Goal: Task Accomplishment & Management: Use online tool/utility

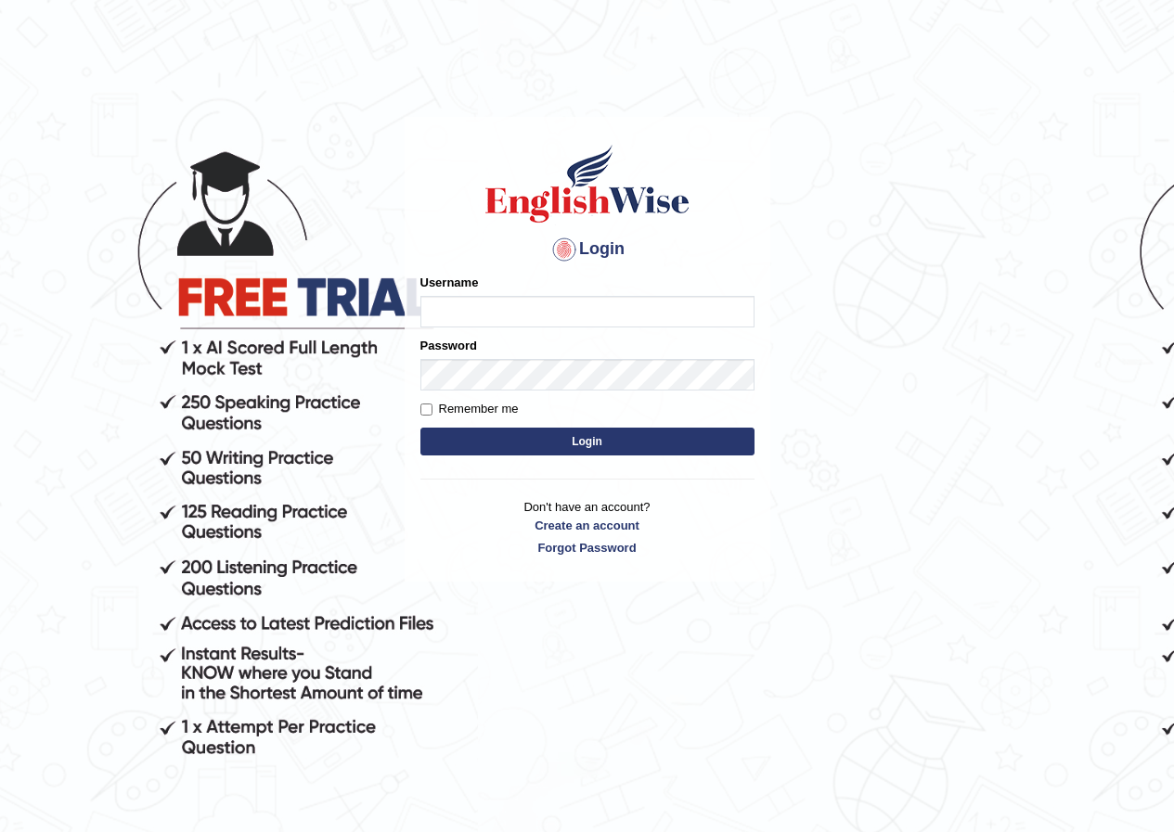
type input "E"
type input "Ko1englishwise"
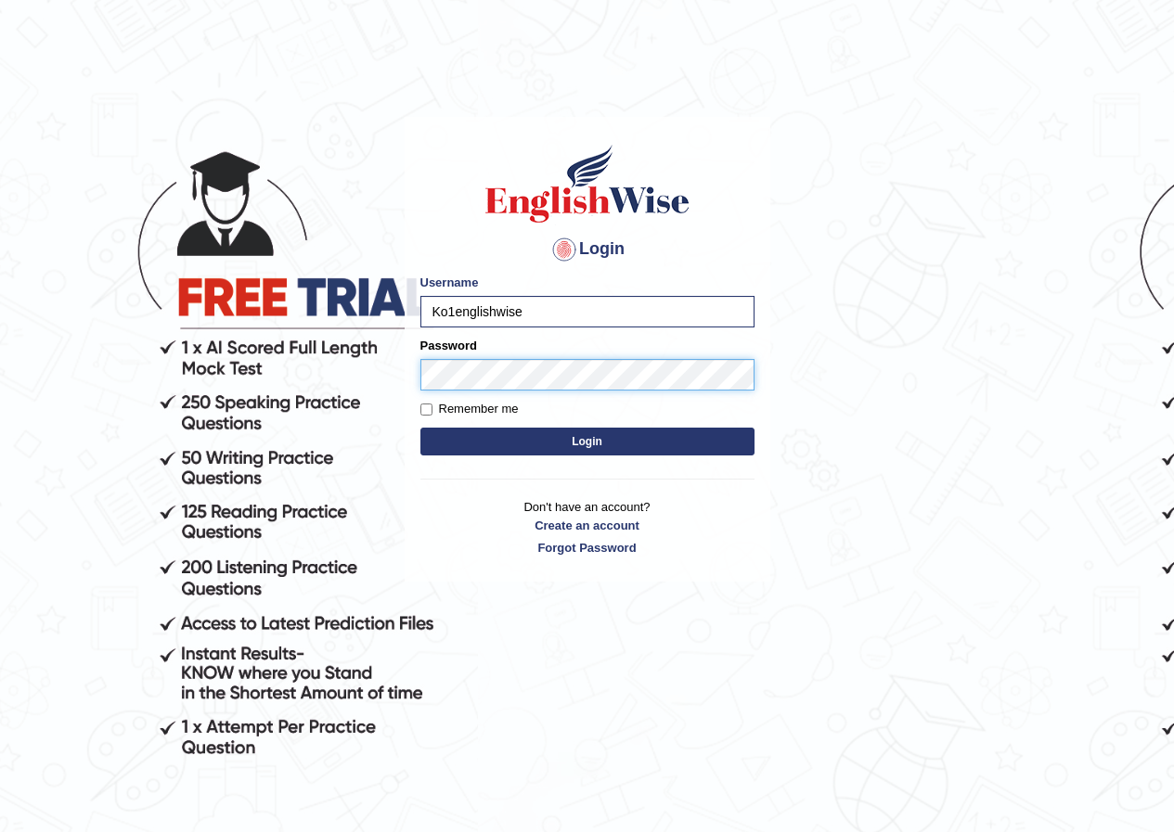
click at [420, 428] on button "Login" at bounding box center [587, 442] width 334 height 28
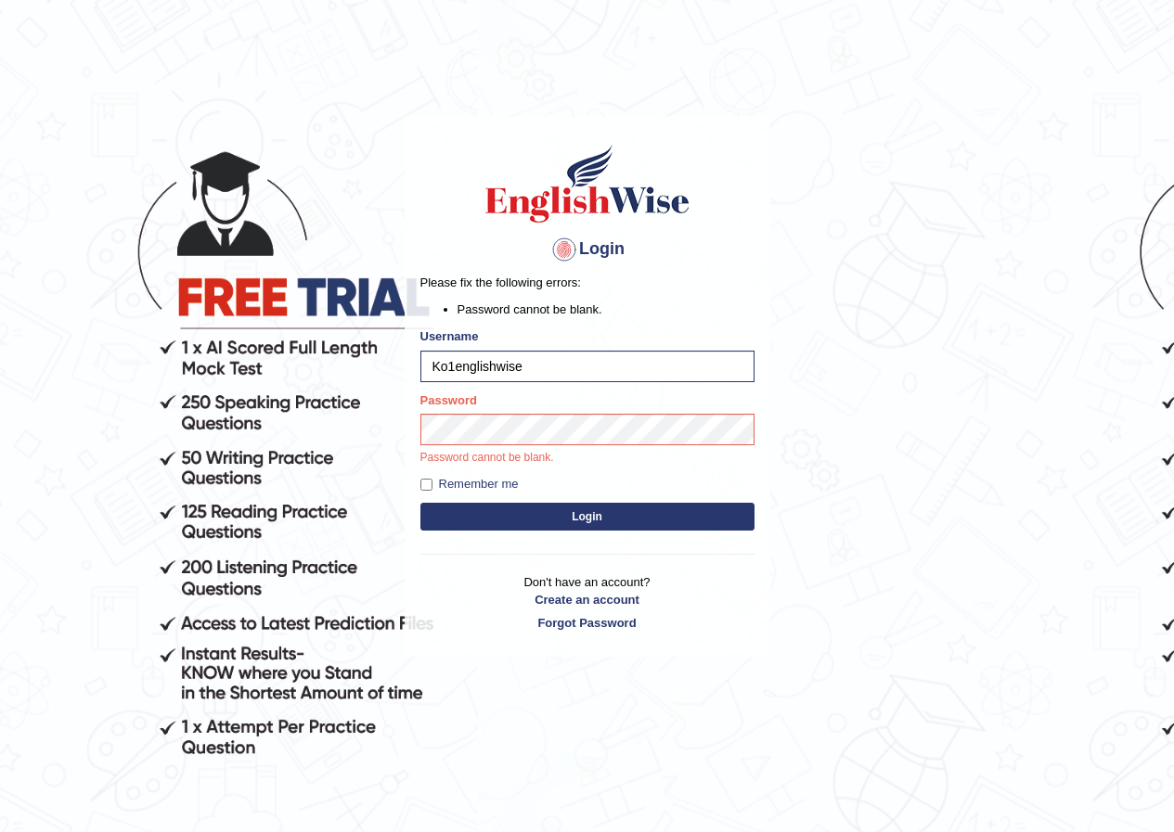
click at [566, 304] on li "Password cannot be blank." at bounding box center [605, 310] width 297 height 18
click at [420, 503] on button "Login" at bounding box center [587, 517] width 334 height 28
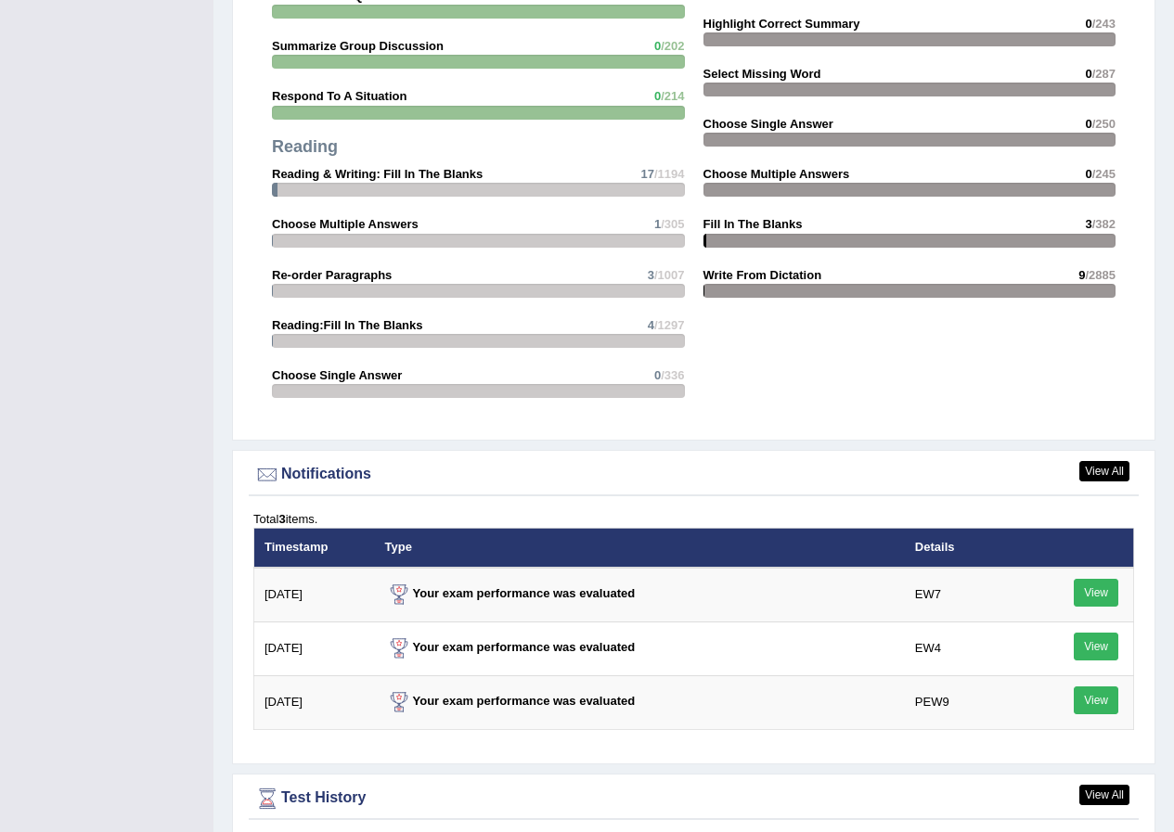
scroll to position [2412, 0]
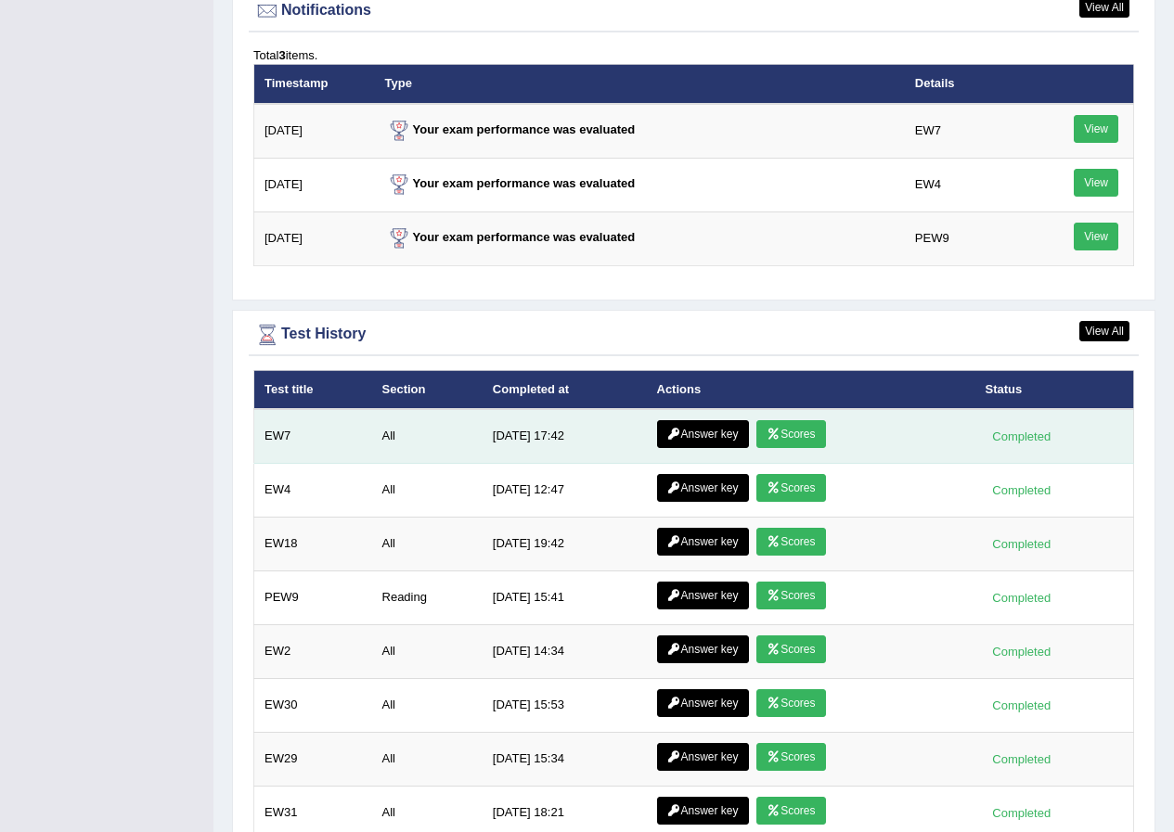
click at [777, 429] on icon at bounding box center [773, 434] width 14 height 11
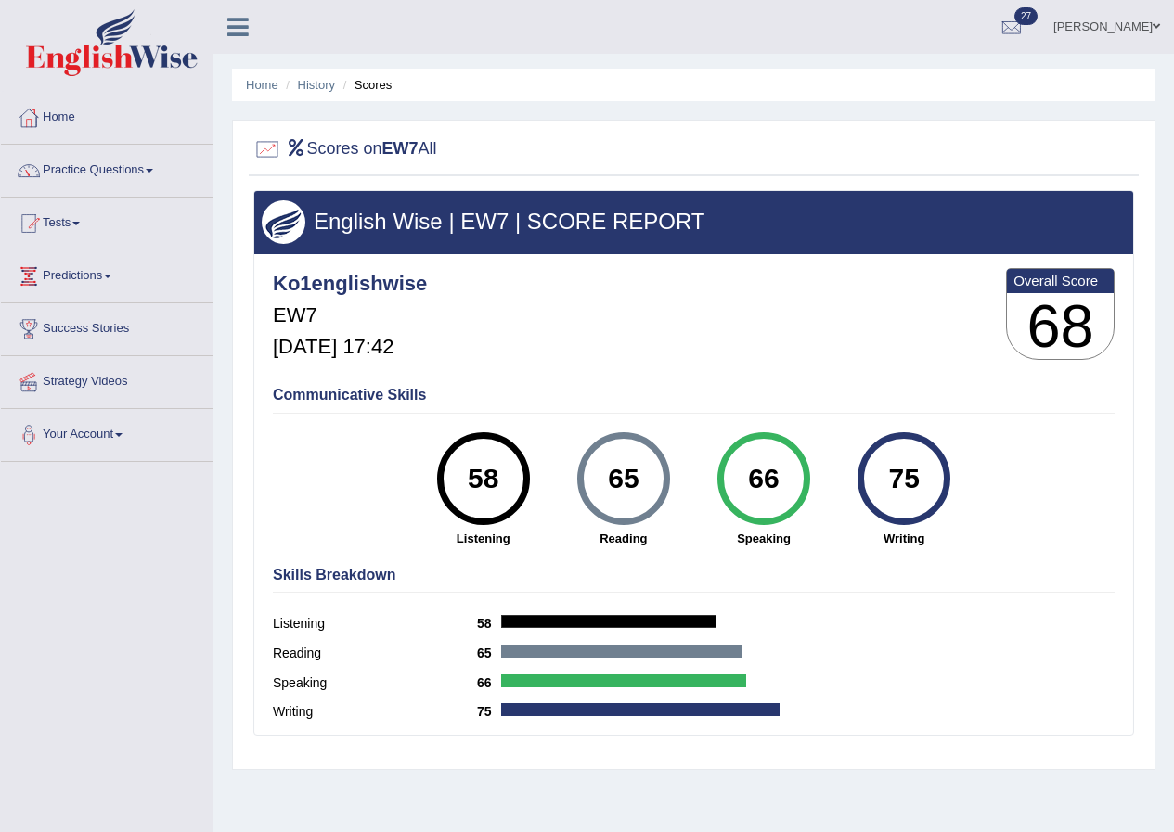
scroll to position [142, 0]
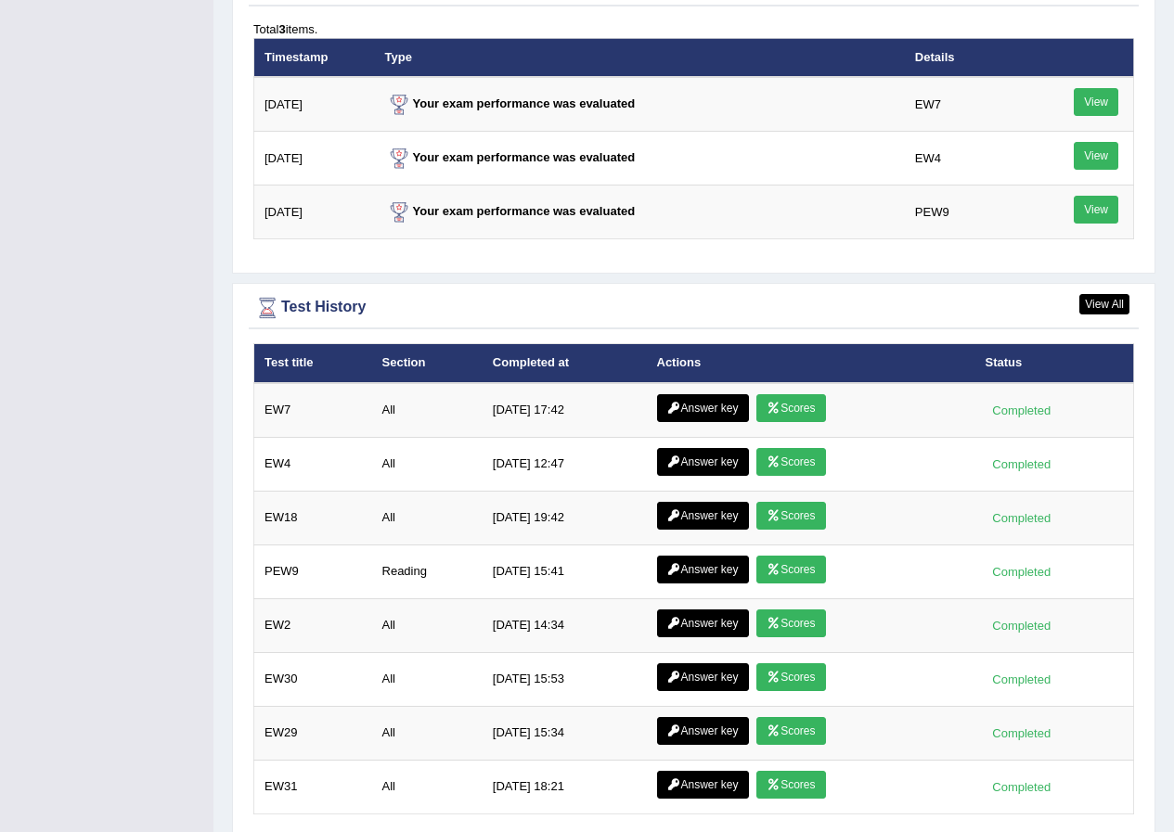
scroll to position [2372, 0]
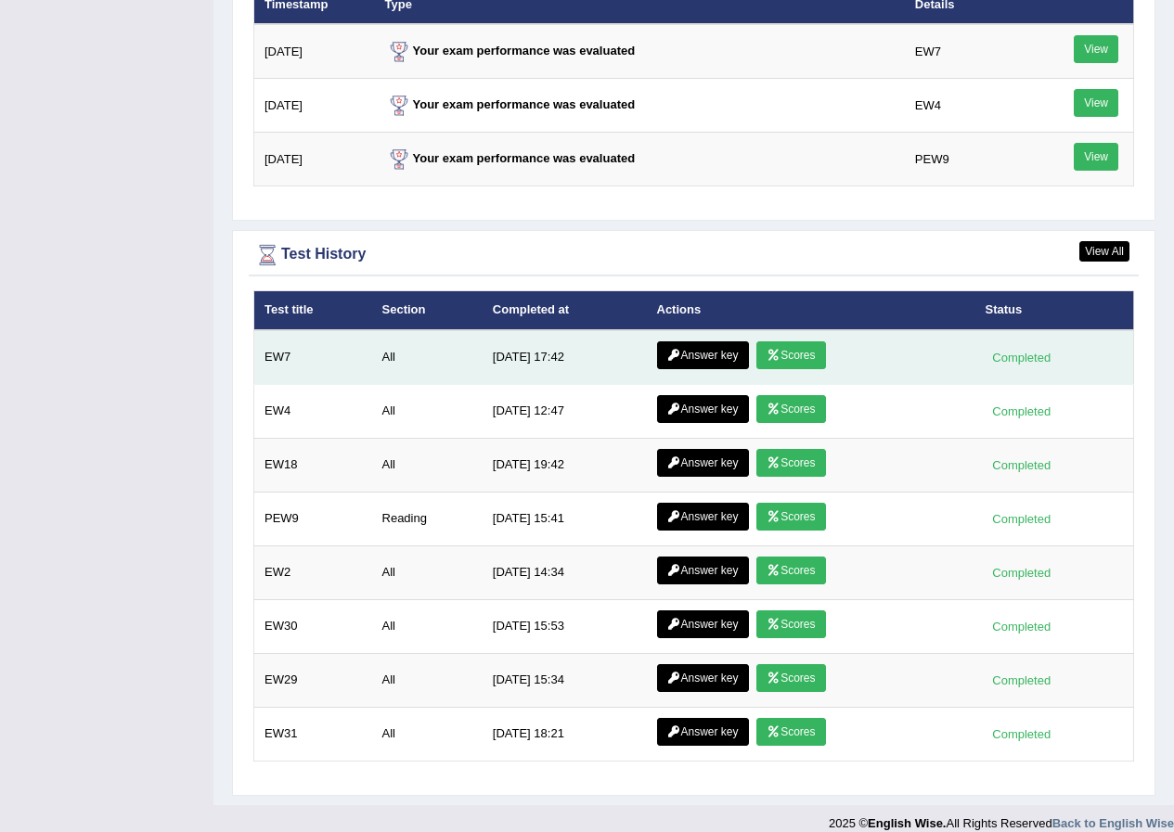
click at [671, 350] on icon at bounding box center [674, 355] width 14 height 11
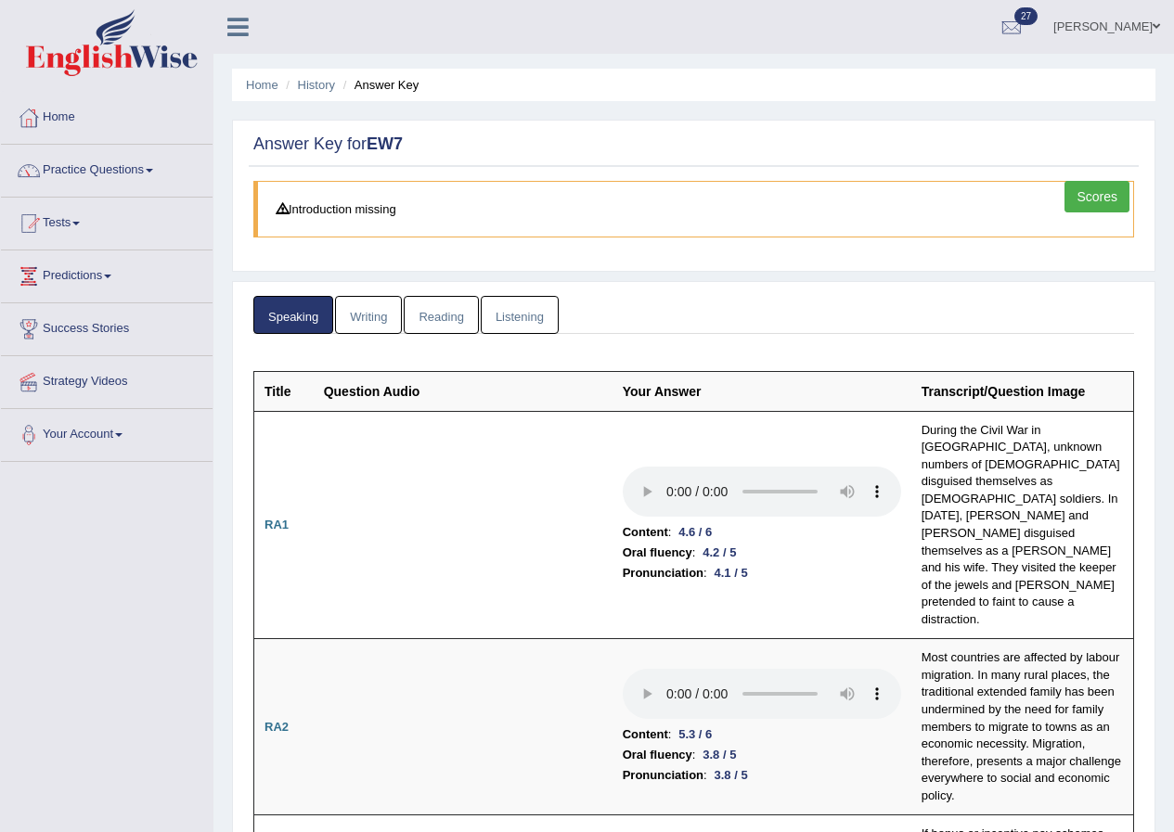
click at [378, 326] on link "Writing" at bounding box center [368, 315] width 67 height 38
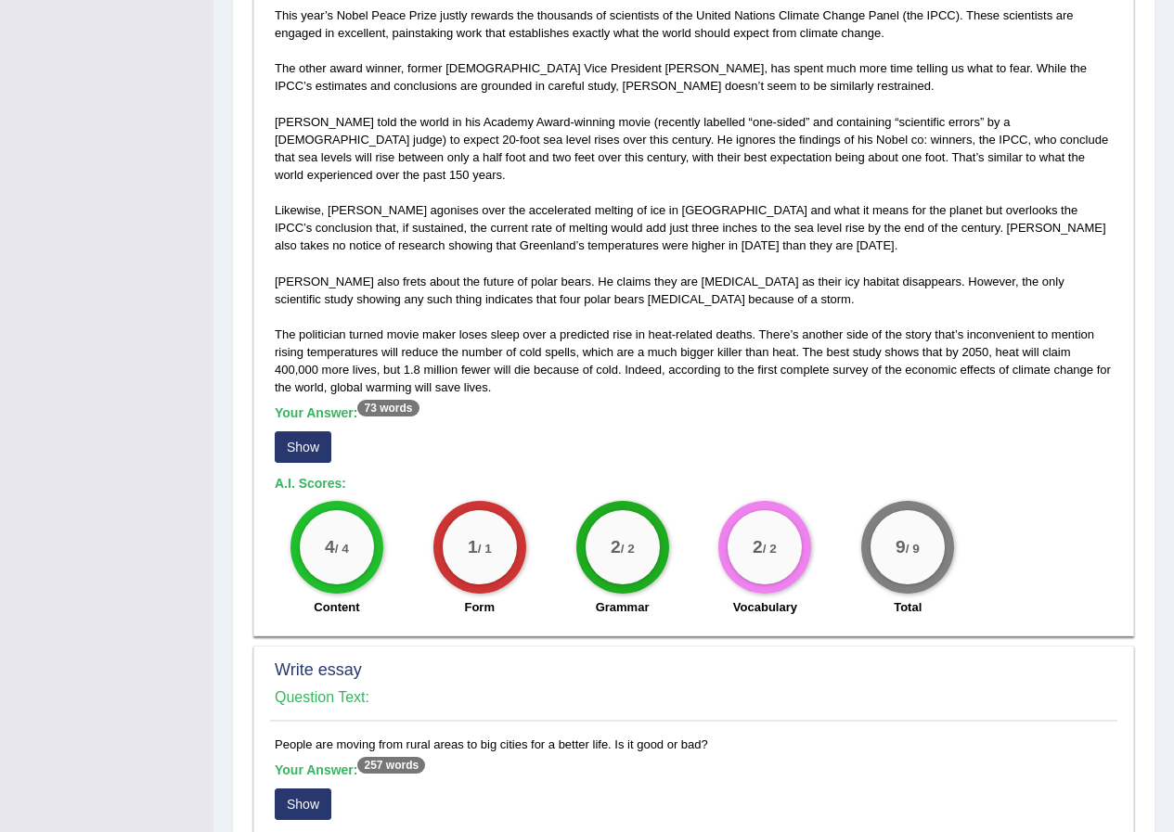
scroll to position [1392, 0]
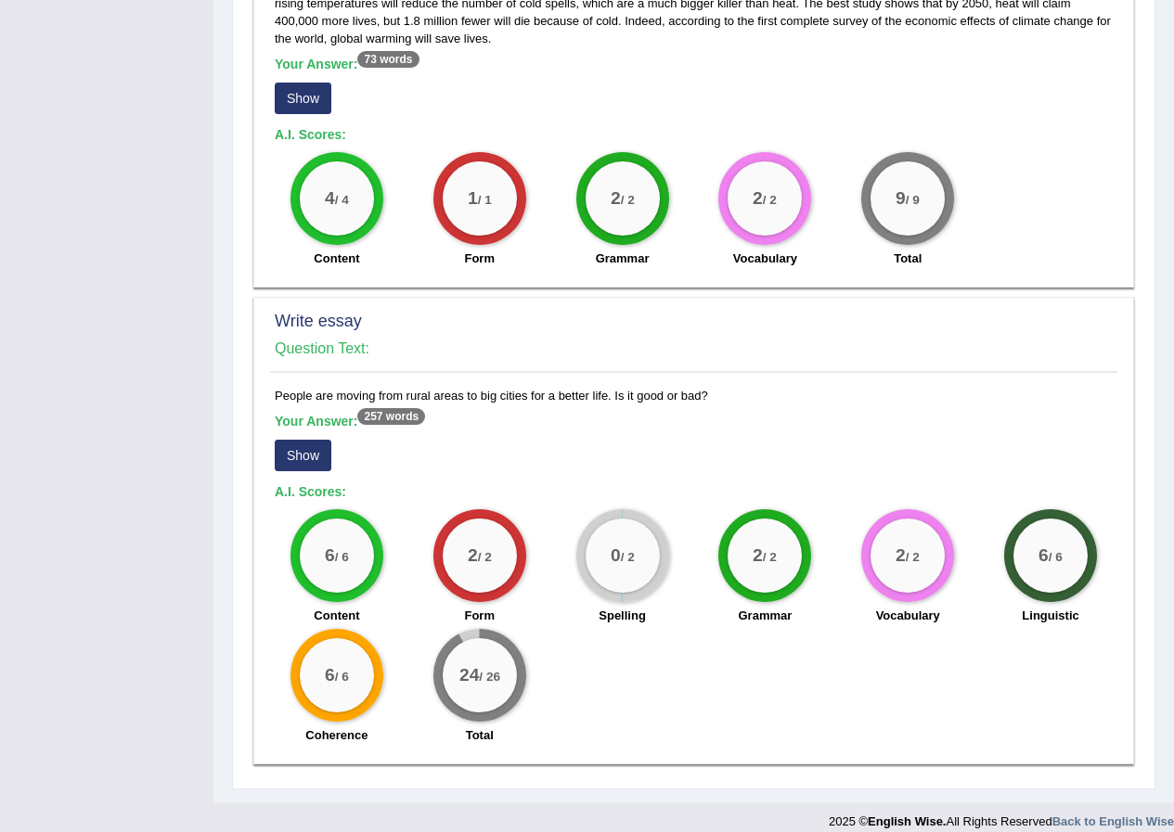
click at [288, 444] on button "Show" at bounding box center [303, 456] width 57 height 32
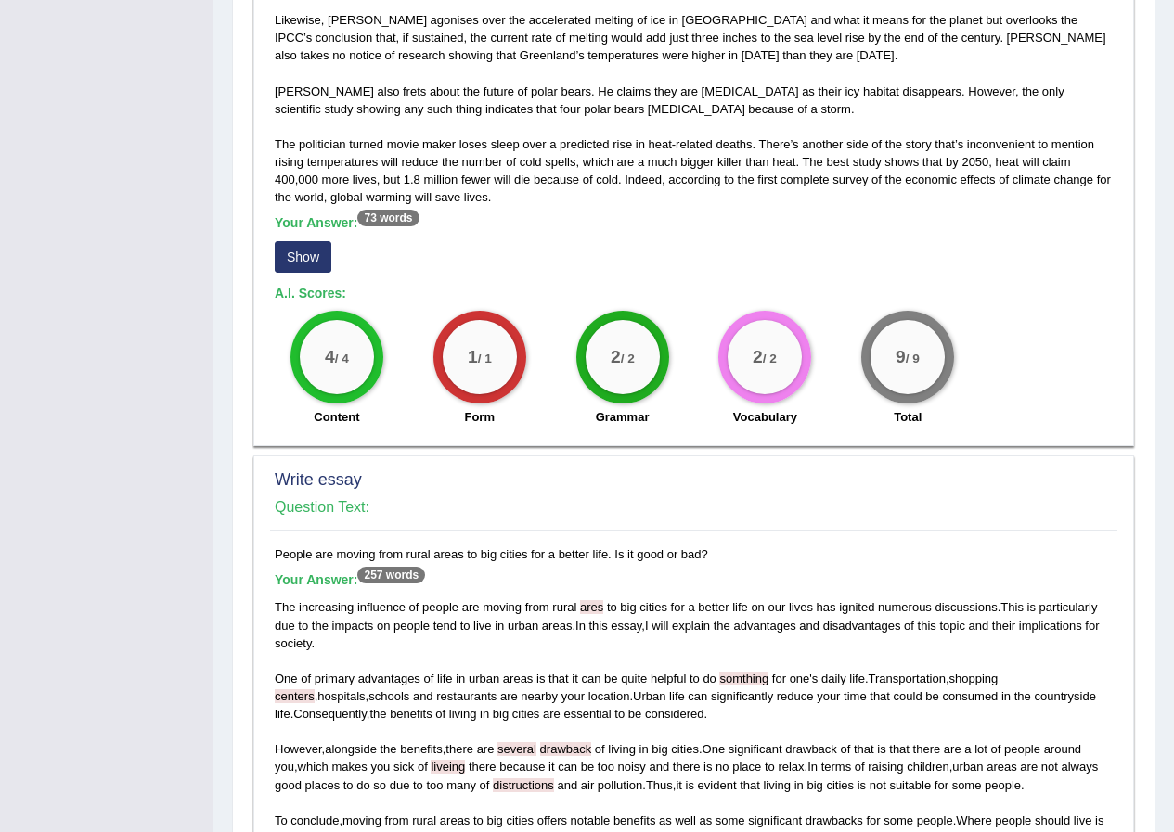
scroll to position [1025, 0]
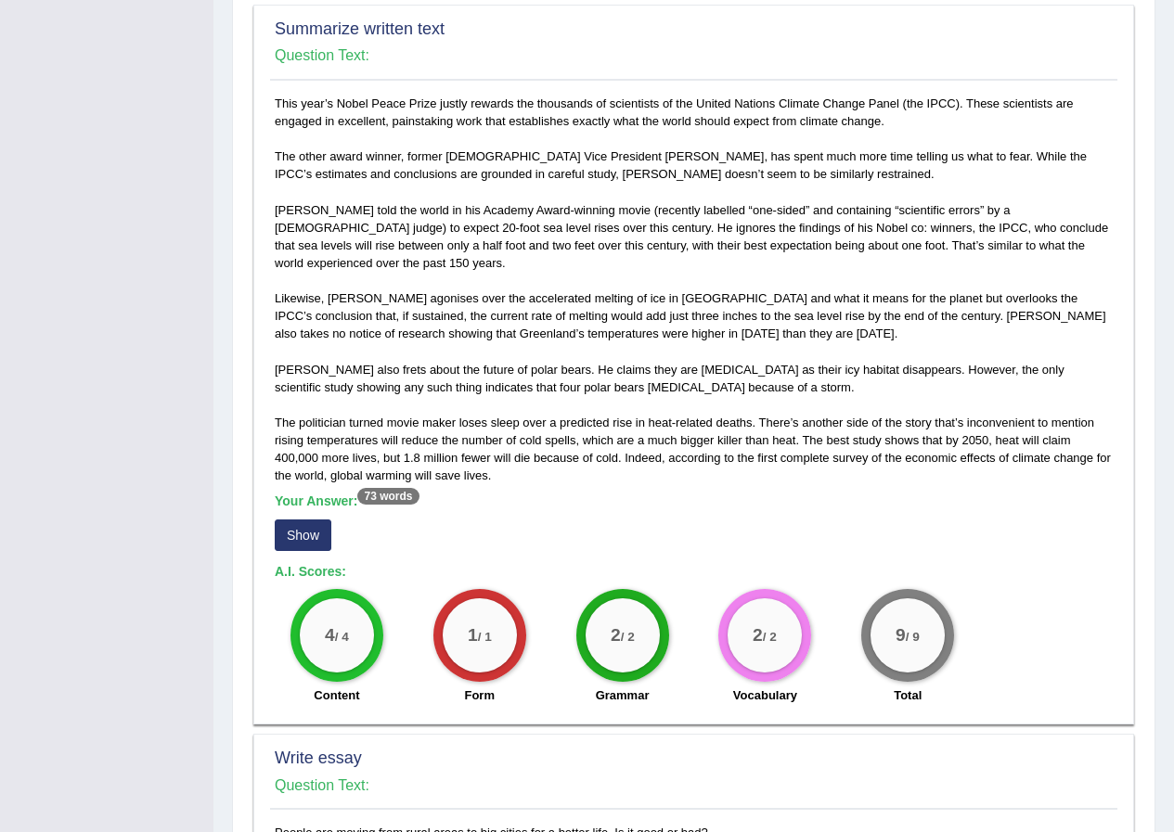
click at [287, 520] on button "Show" at bounding box center [303, 536] width 57 height 32
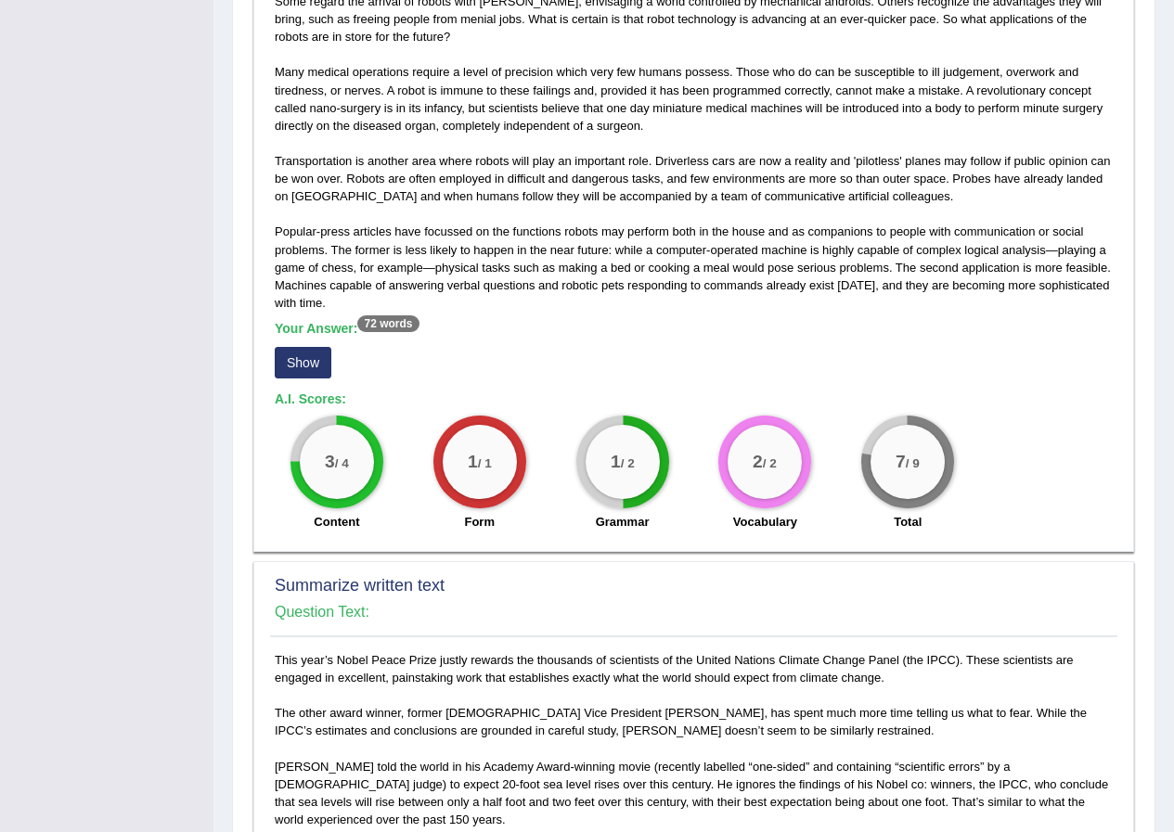
scroll to position [0, 0]
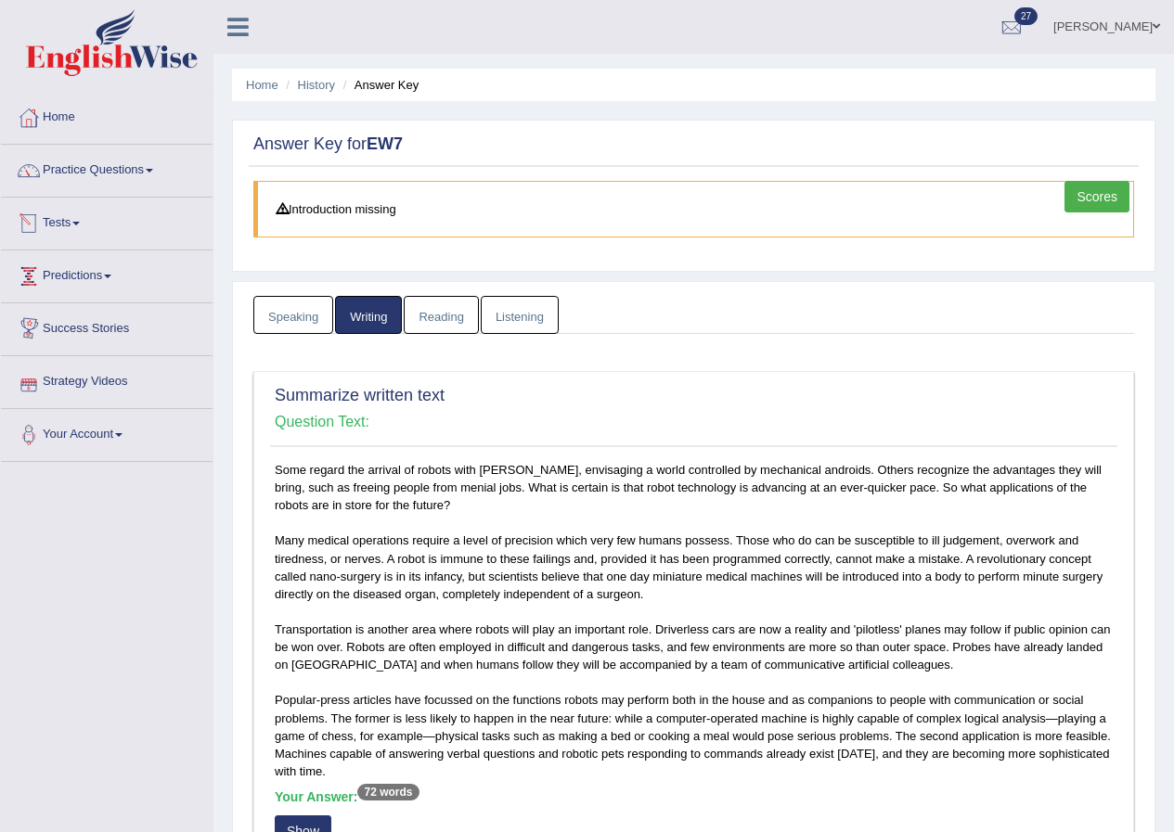
click at [421, 316] on link "Reading" at bounding box center [441, 315] width 74 height 38
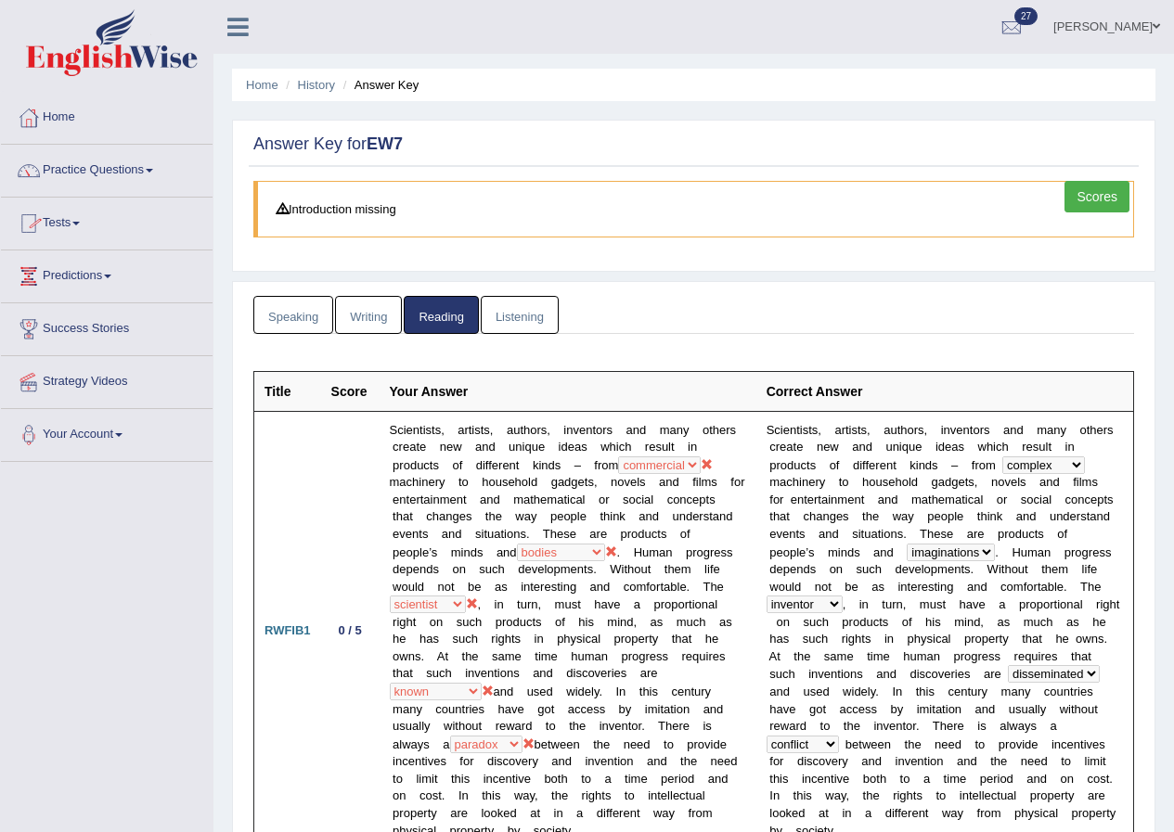
scroll to position [186, 0]
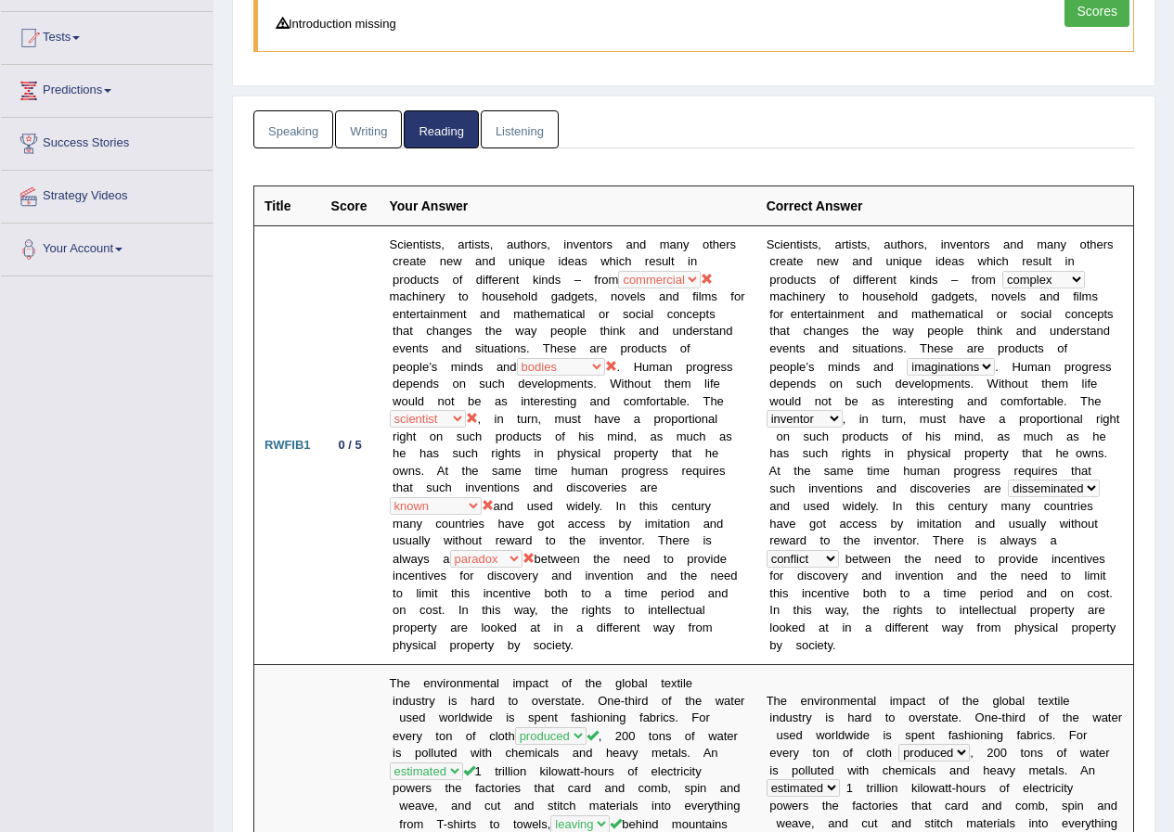
click at [1114, 13] on link "Scores" at bounding box center [1096, 11] width 65 height 32
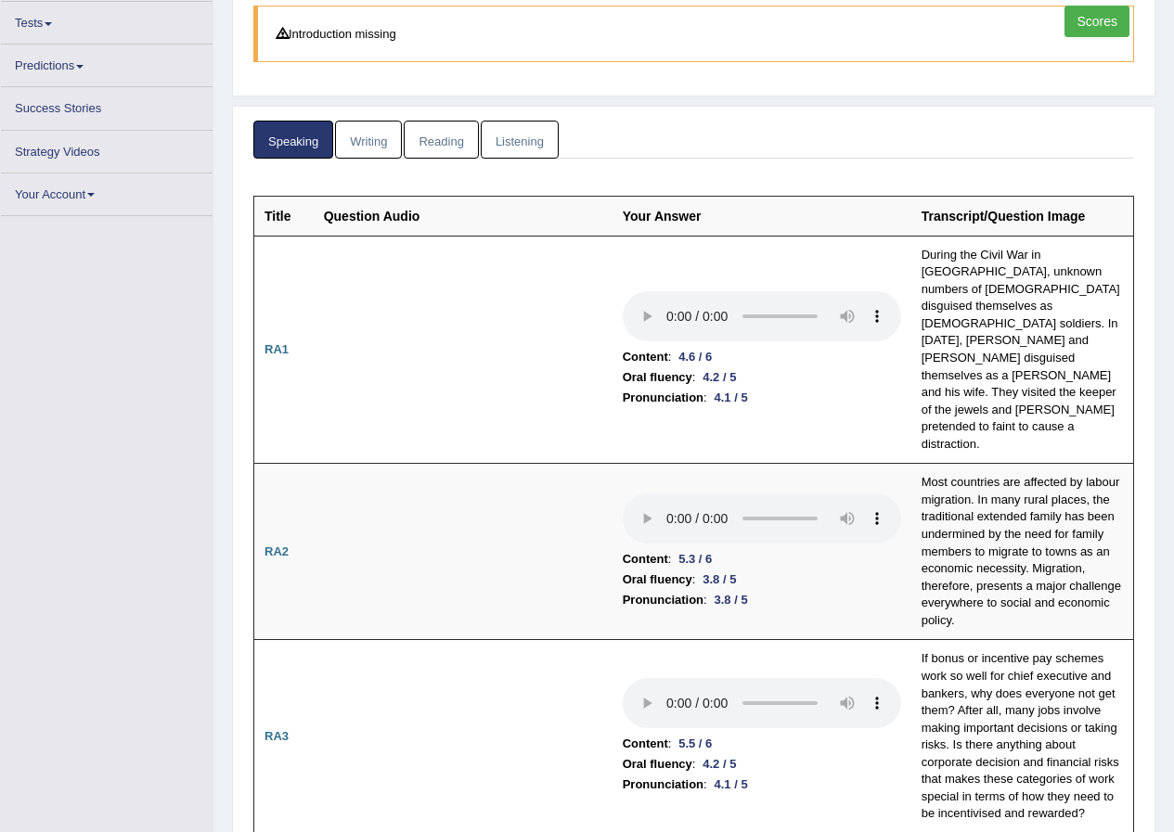
click at [418, 134] on link "Reading" at bounding box center [441, 140] width 74 height 38
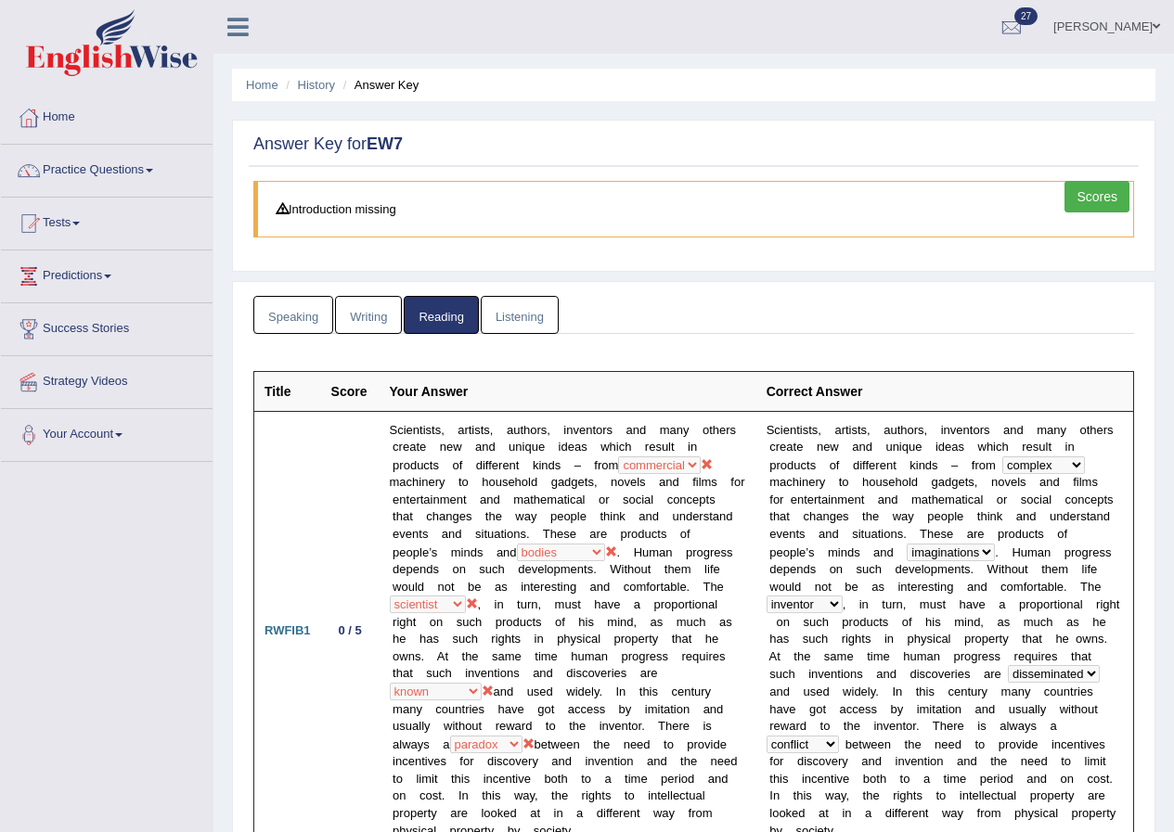
click at [486, 325] on link "Listening" at bounding box center [520, 315] width 78 height 38
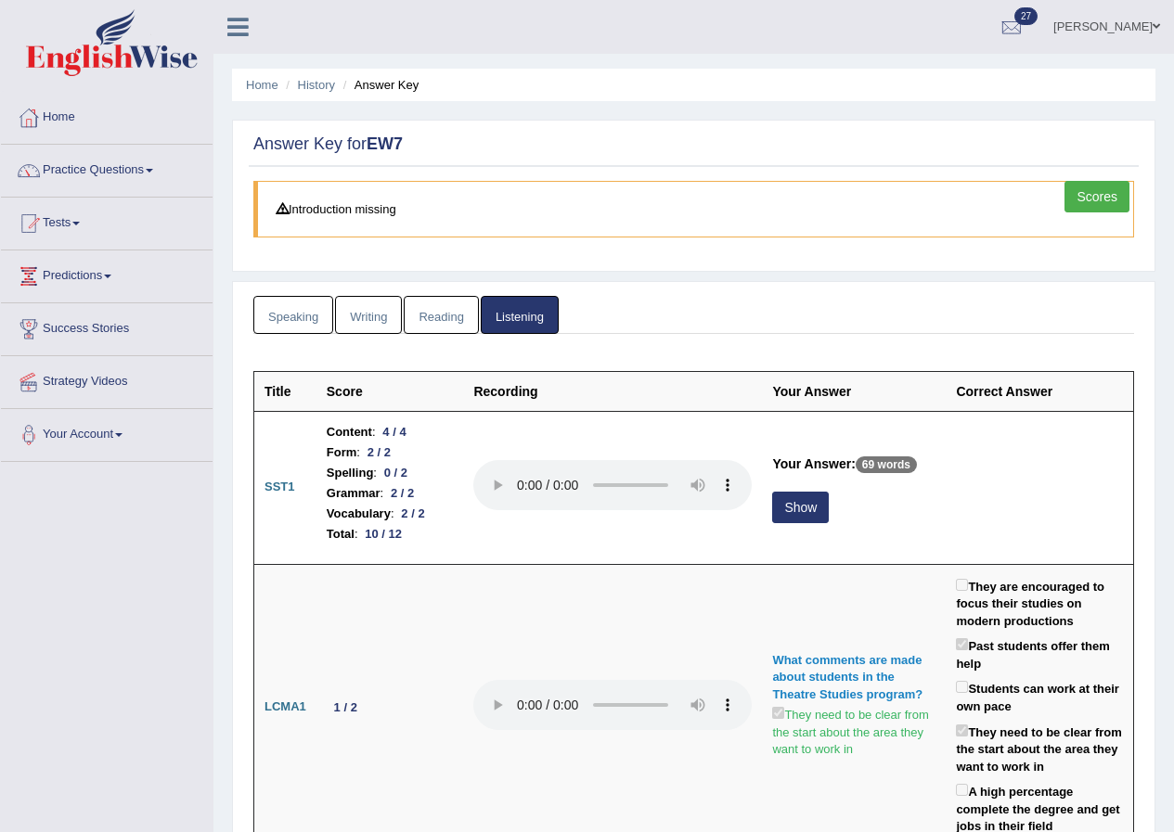
scroll to position [93, 0]
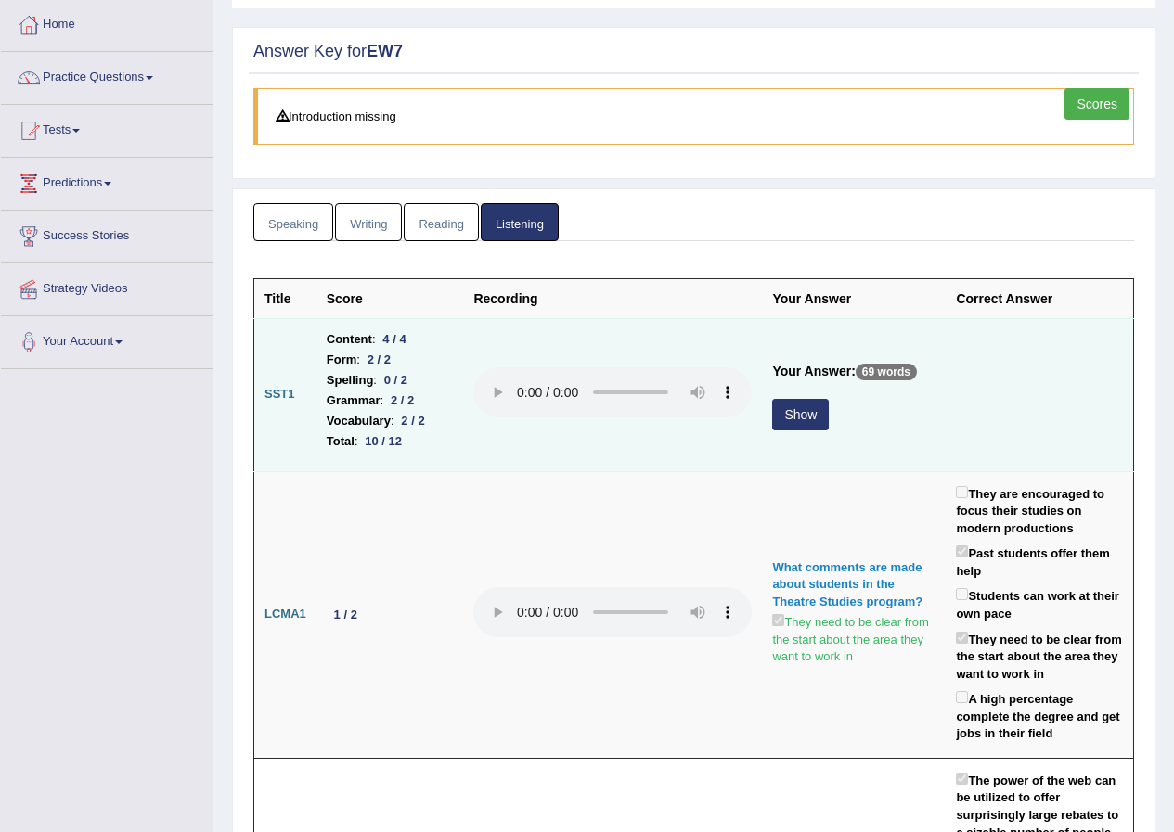
click at [784, 421] on button "Show" at bounding box center [800, 415] width 57 height 32
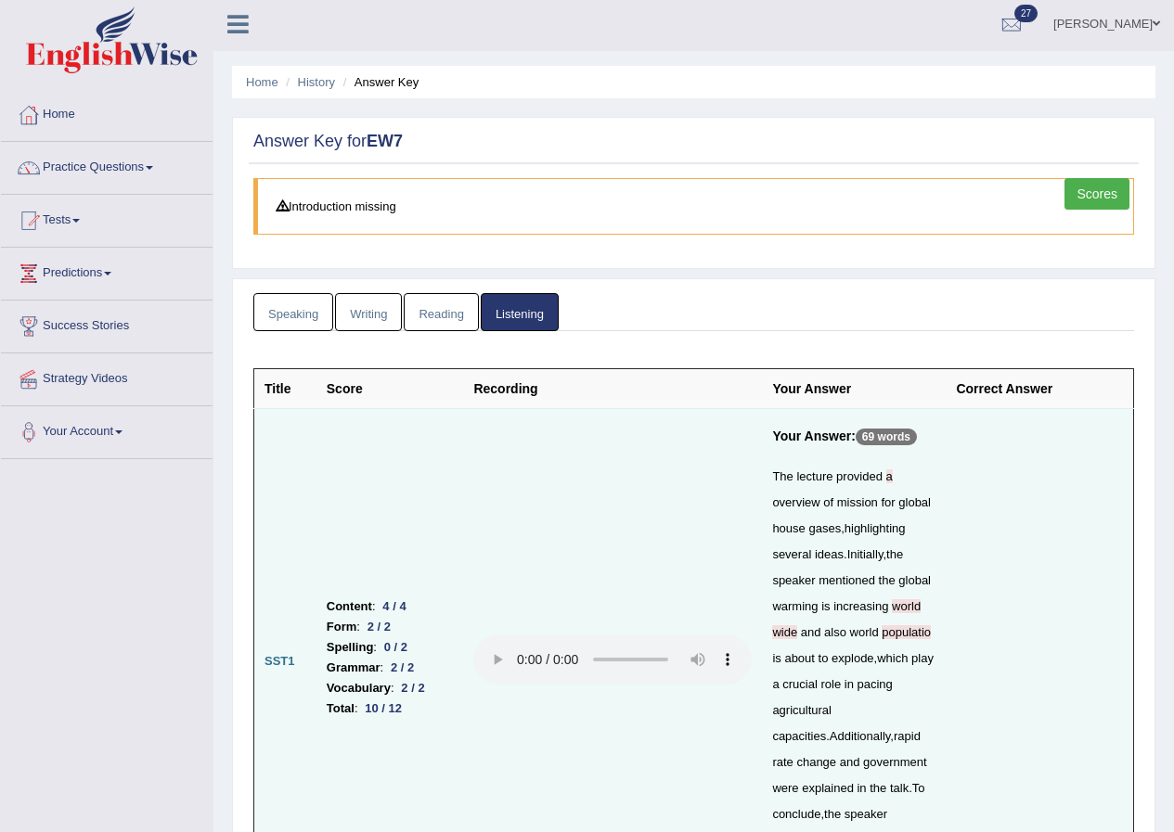
scroll to position [0, 0]
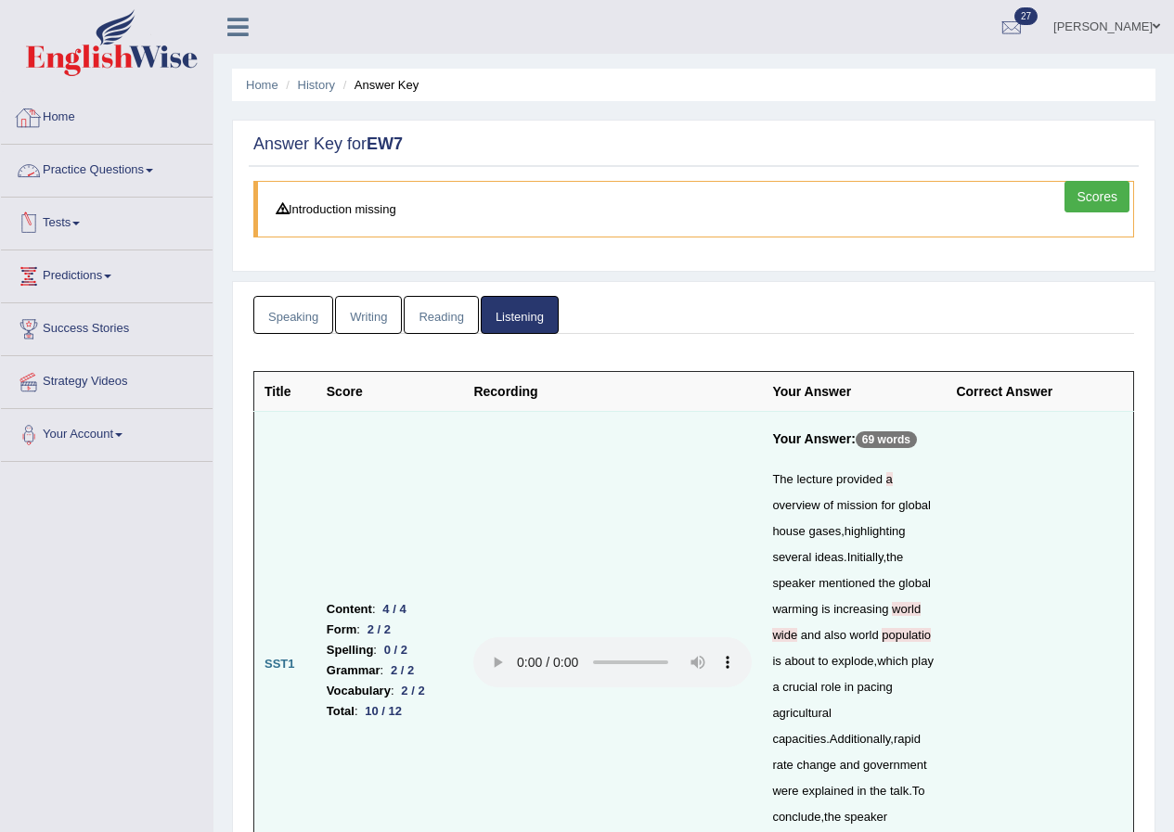
click at [56, 123] on link "Home" at bounding box center [107, 115] width 212 height 46
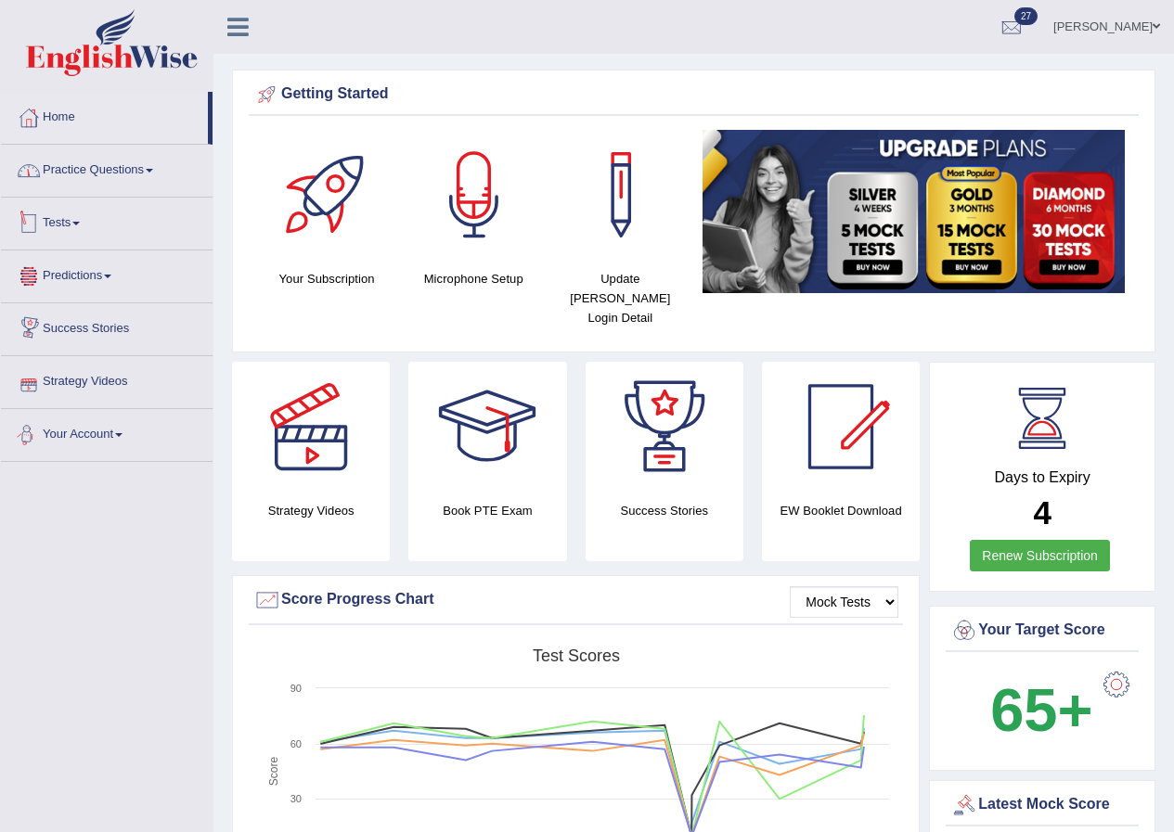
click at [104, 173] on link "Practice Questions" at bounding box center [107, 168] width 212 height 46
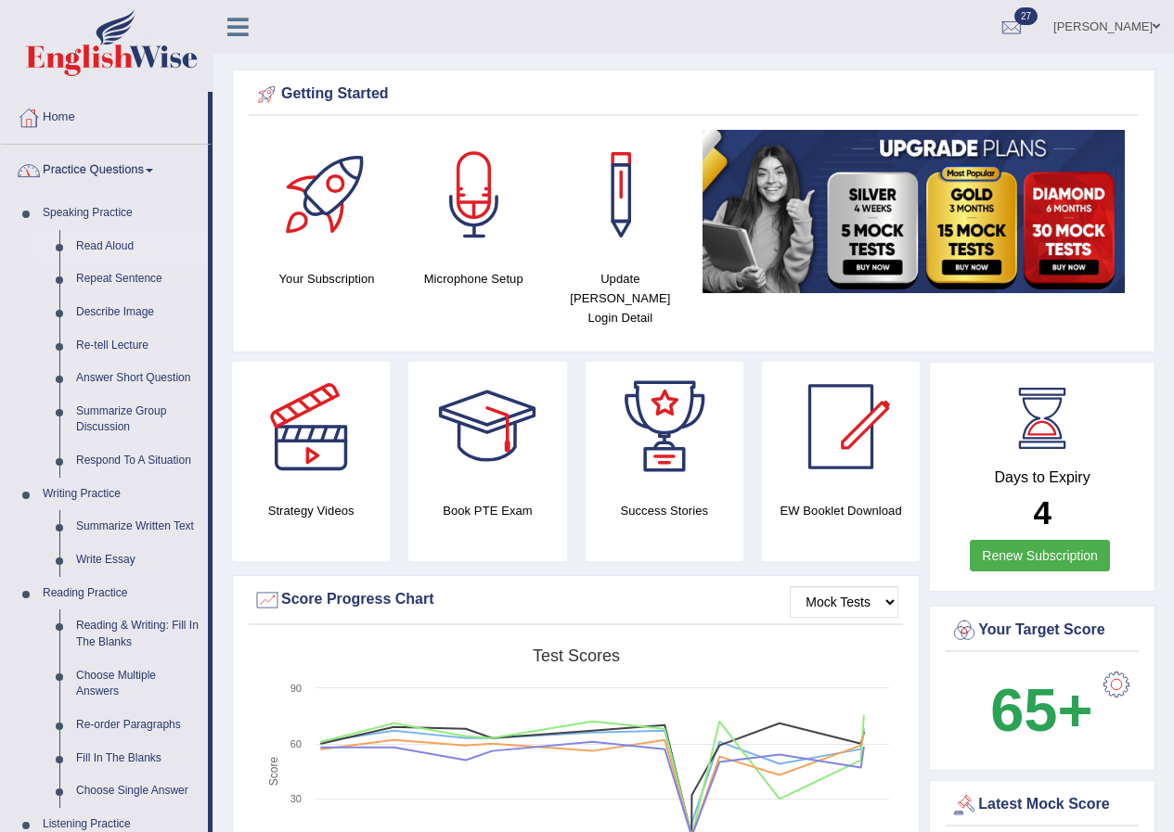
click at [113, 241] on link "Read Aloud" at bounding box center [138, 246] width 140 height 33
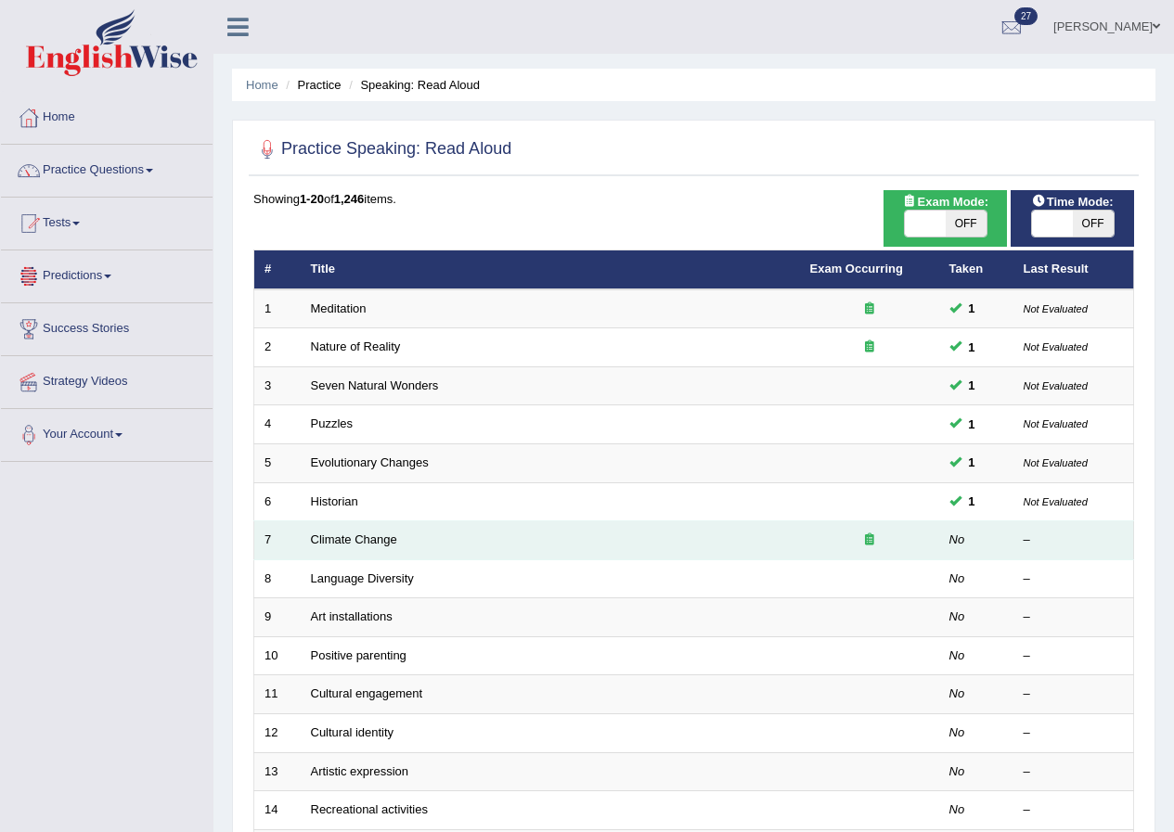
scroll to position [278, 0]
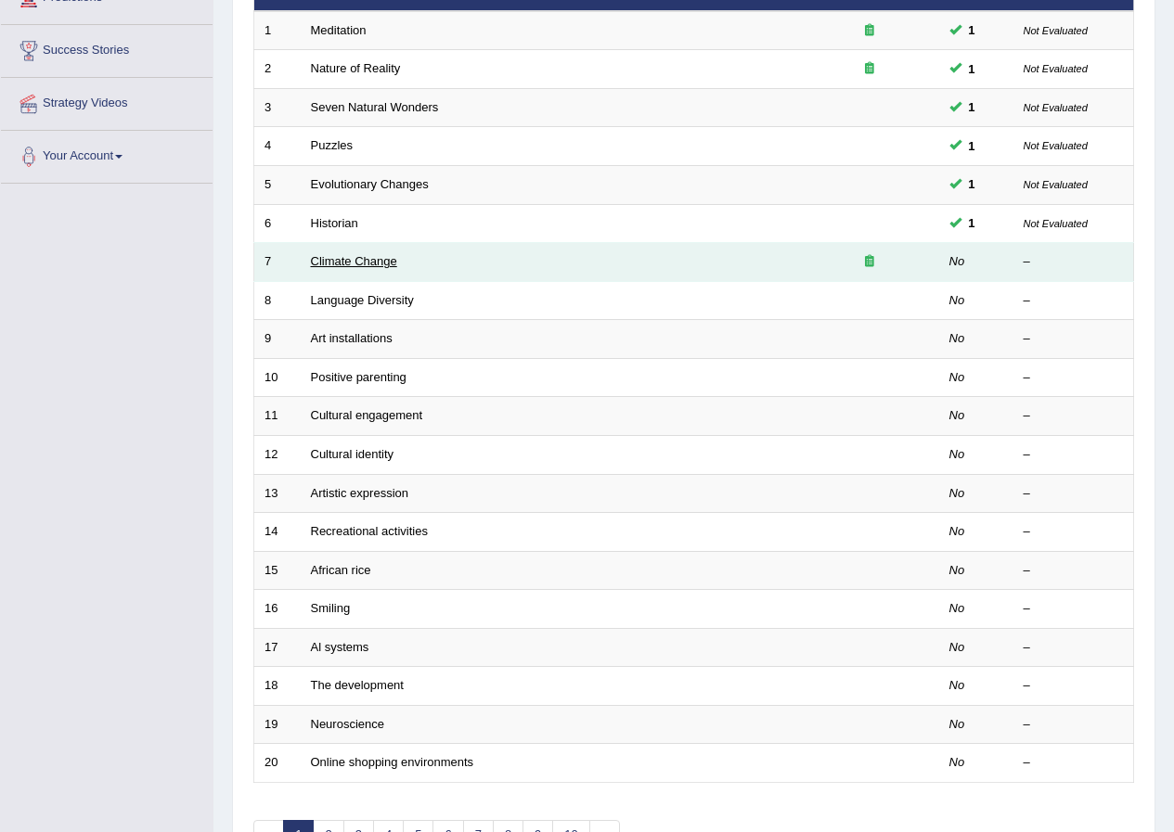
click at [325, 260] on link "Climate Change" at bounding box center [354, 261] width 86 height 14
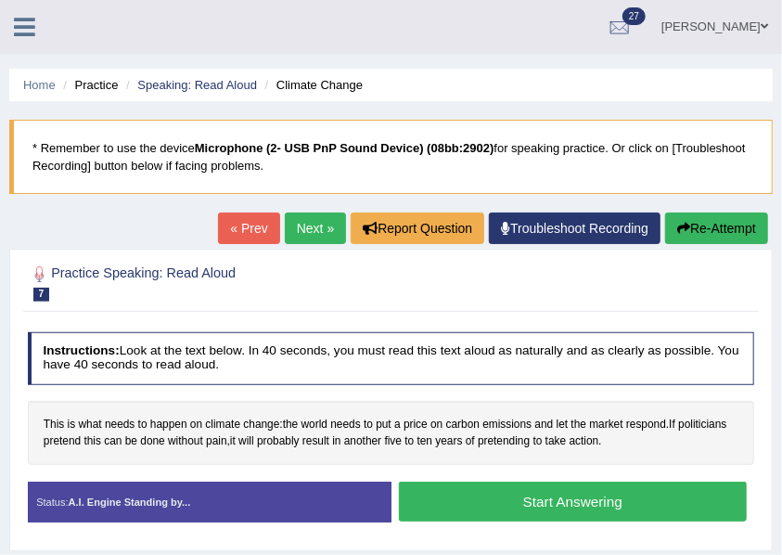
scroll to position [186, 0]
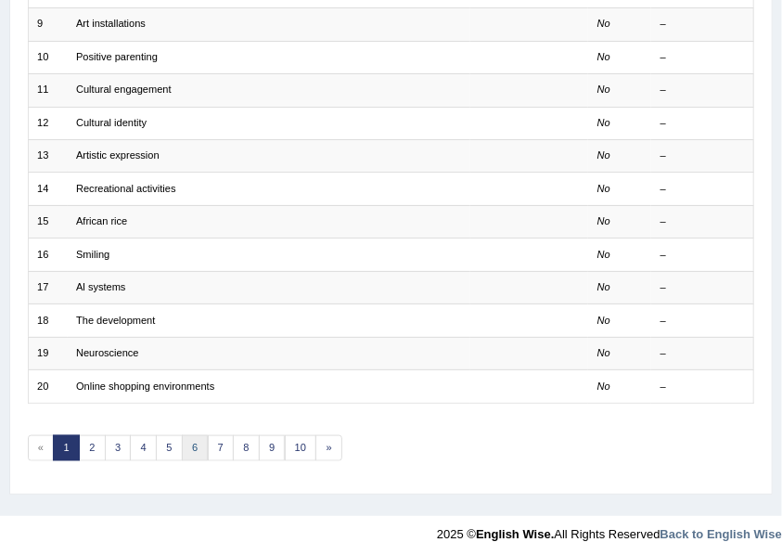
click at [189, 435] on link "6" at bounding box center [195, 448] width 27 height 26
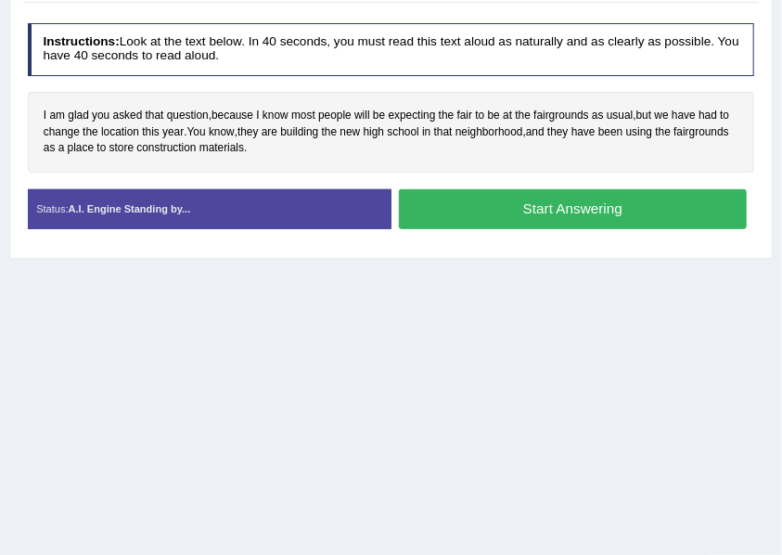
scroll to position [186, 0]
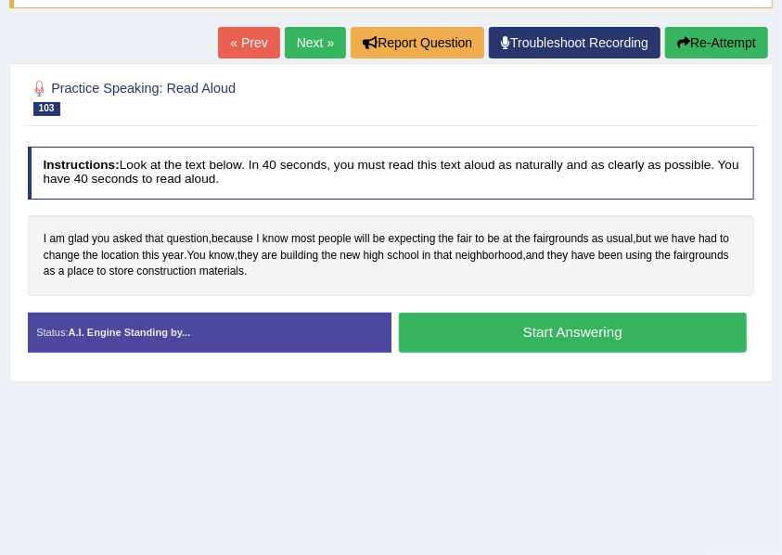
click at [442, 336] on button "Start Answering" at bounding box center [573, 333] width 348 height 40
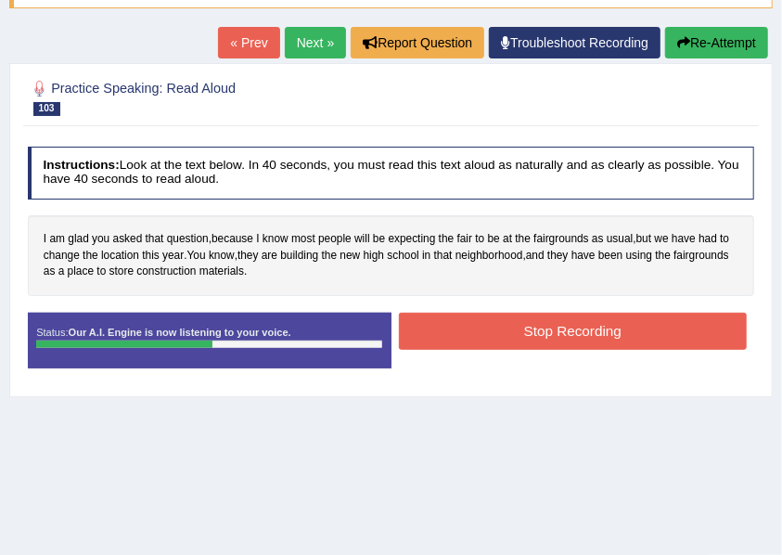
click at [502, 330] on button "Stop Recording" at bounding box center [573, 331] width 348 height 36
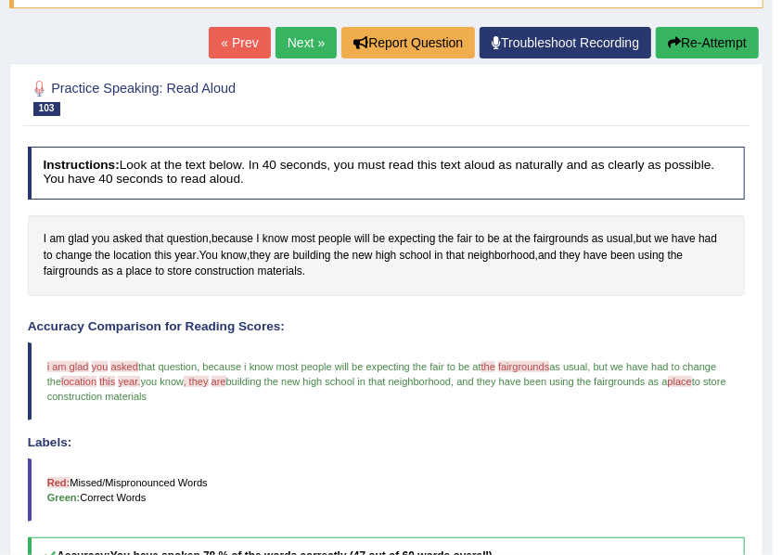
click at [302, 41] on link "Next »" at bounding box center [306, 43] width 61 height 32
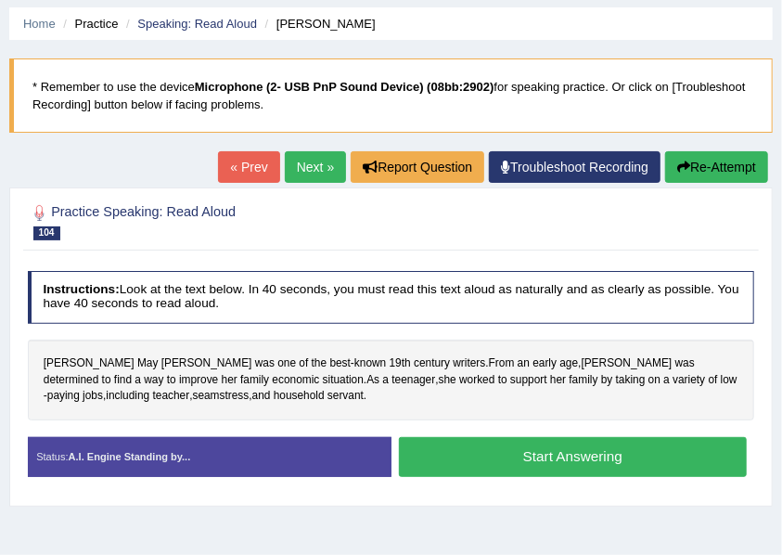
scroll to position [247, 0]
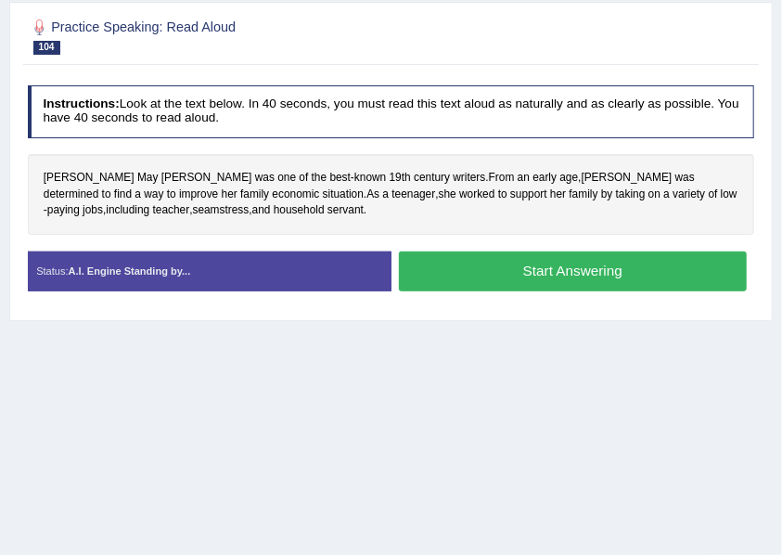
click at [425, 267] on button "Start Answering" at bounding box center [573, 271] width 348 height 40
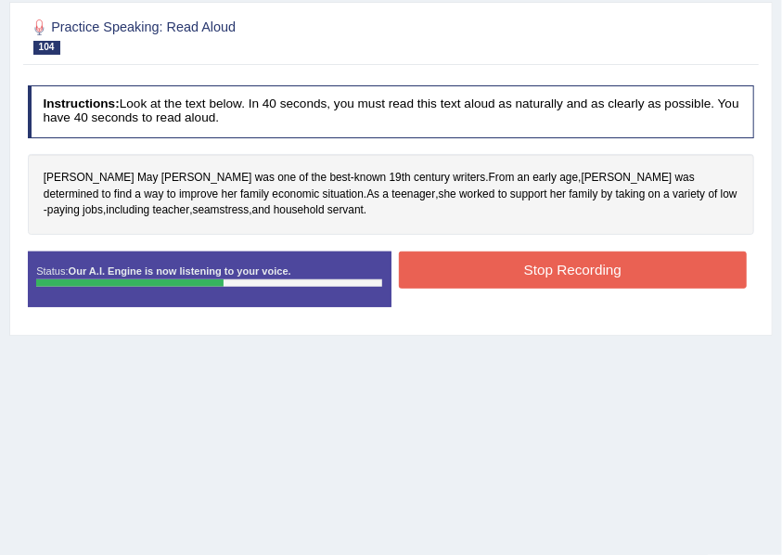
click at [471, 272] on button "Stop Recording" at bounding box center [573, 269] width 348 height 36
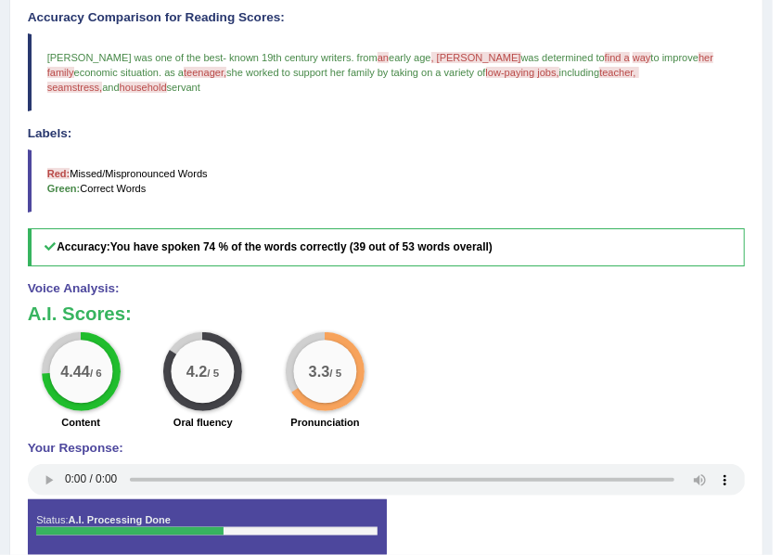
scroll to position [123, 0]
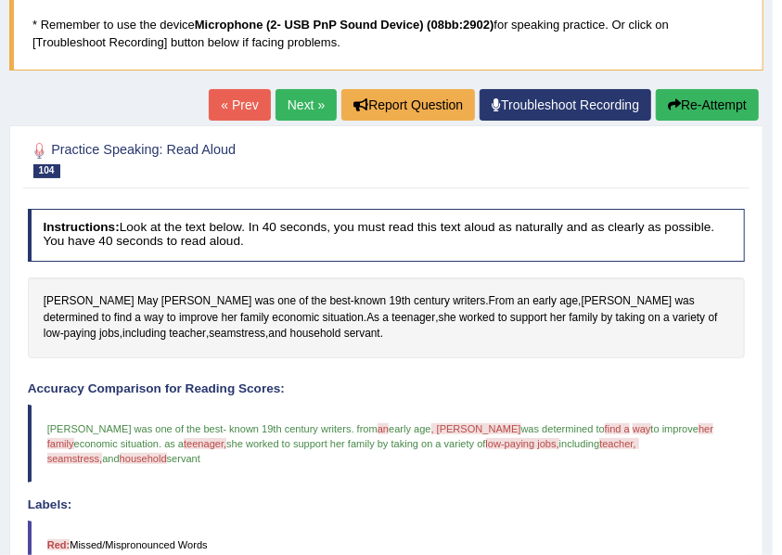
click at [292, 117] on link "Next »" at bounding box center [306, 105] width 61 height 32
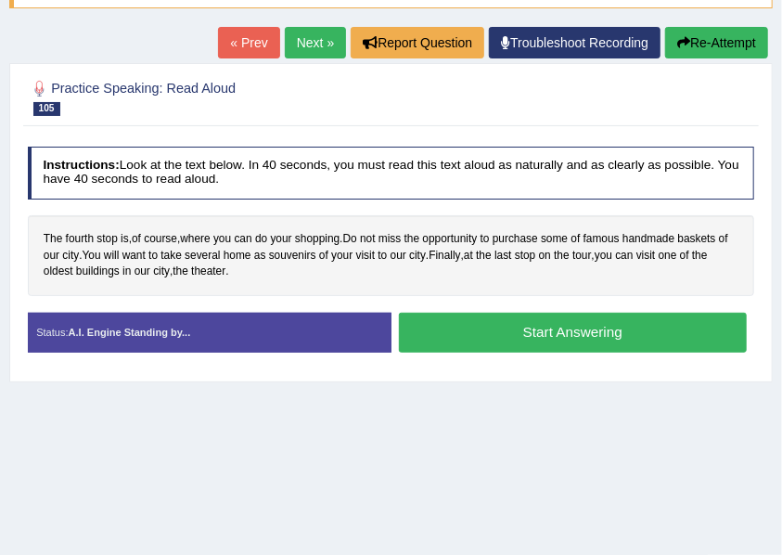
click at [447, 338] on button "Start Answering" at bounding box center [573, 333] width 348 height 40
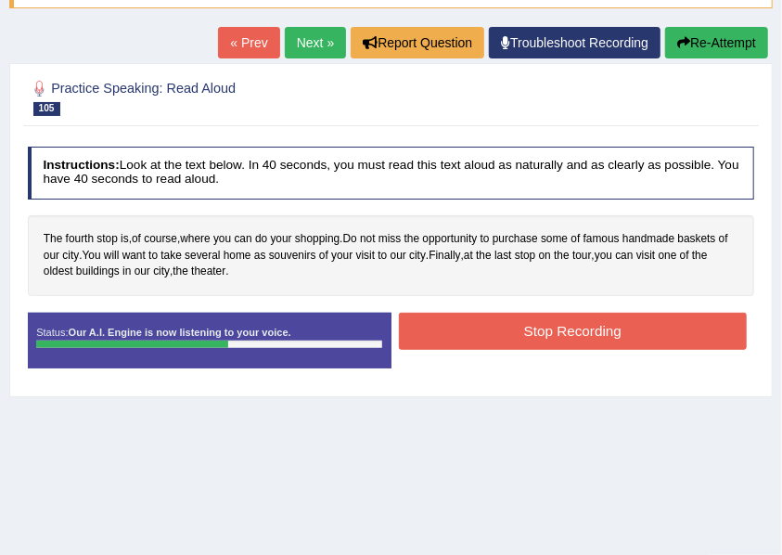
click at [471, 332] on button "Stop Recording" at bounding box center [573, 331] width 348 height 36
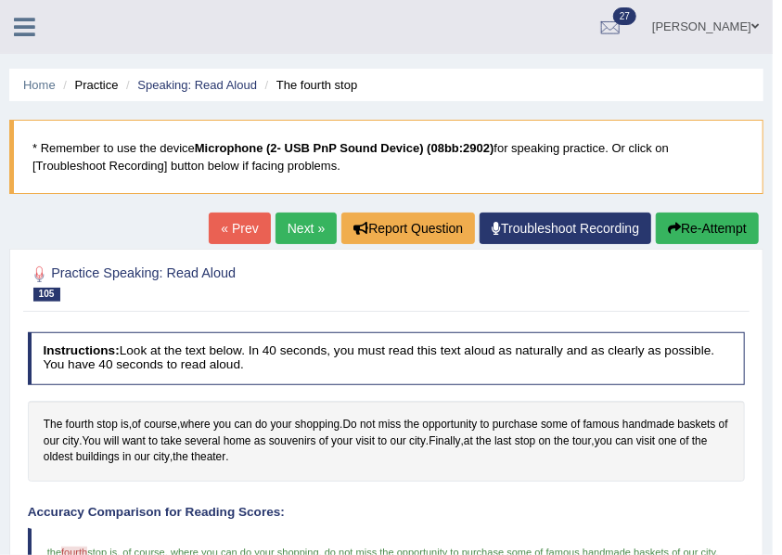
click at [61, 81] on li "Practice" at bounding box center [87, 85] width 59 height 18
click at [48, 83] on link "Home" at bounding box center [39, 85] width 32 height 14
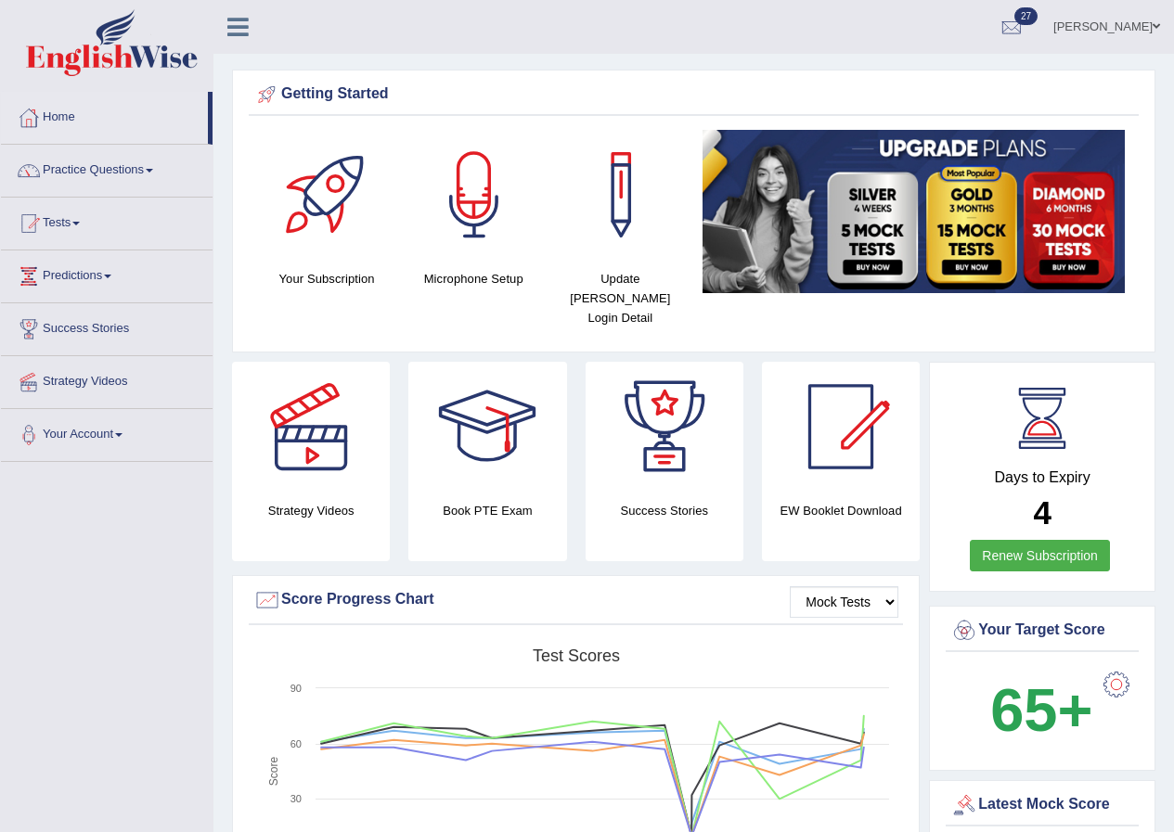
click at [139, 160] on link "Practice Questions" at bounding box center [107, 168] width 212 height 46
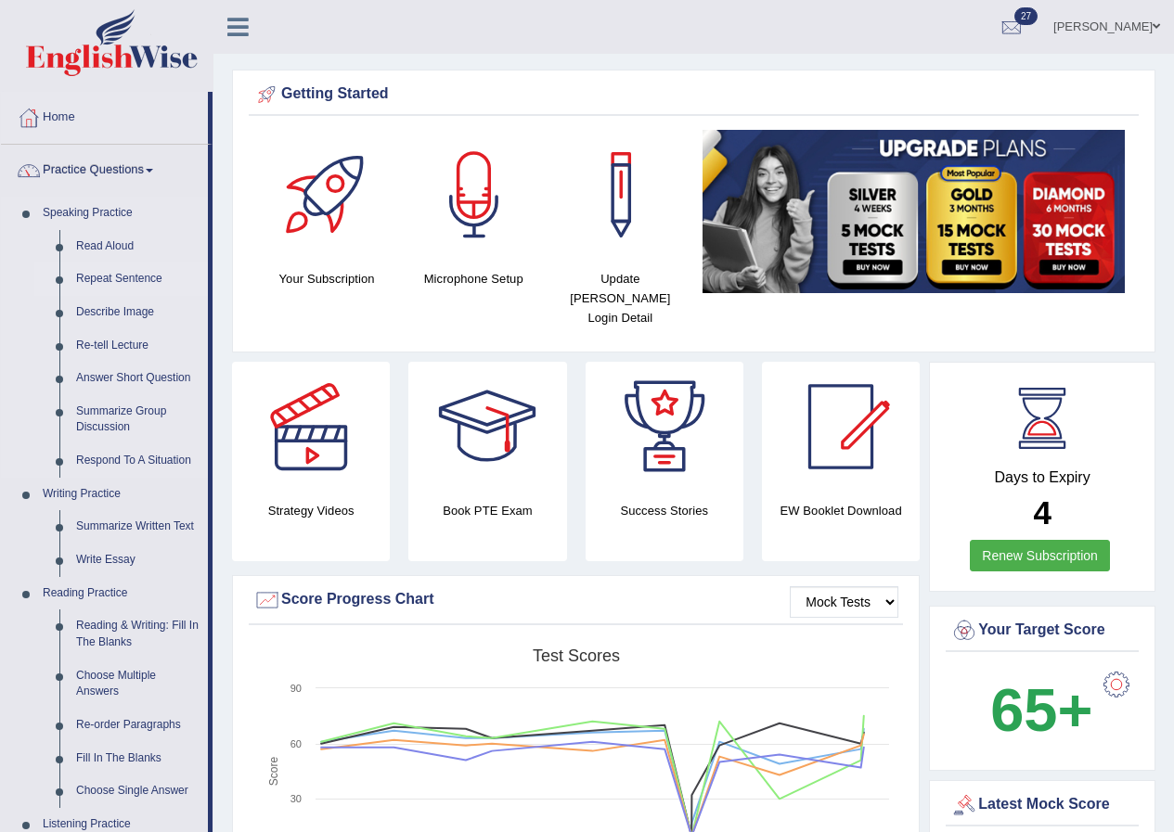
click at [134, 277] on link "Repeat Sentence" at bounding box center [138, 279] width 140 height 33
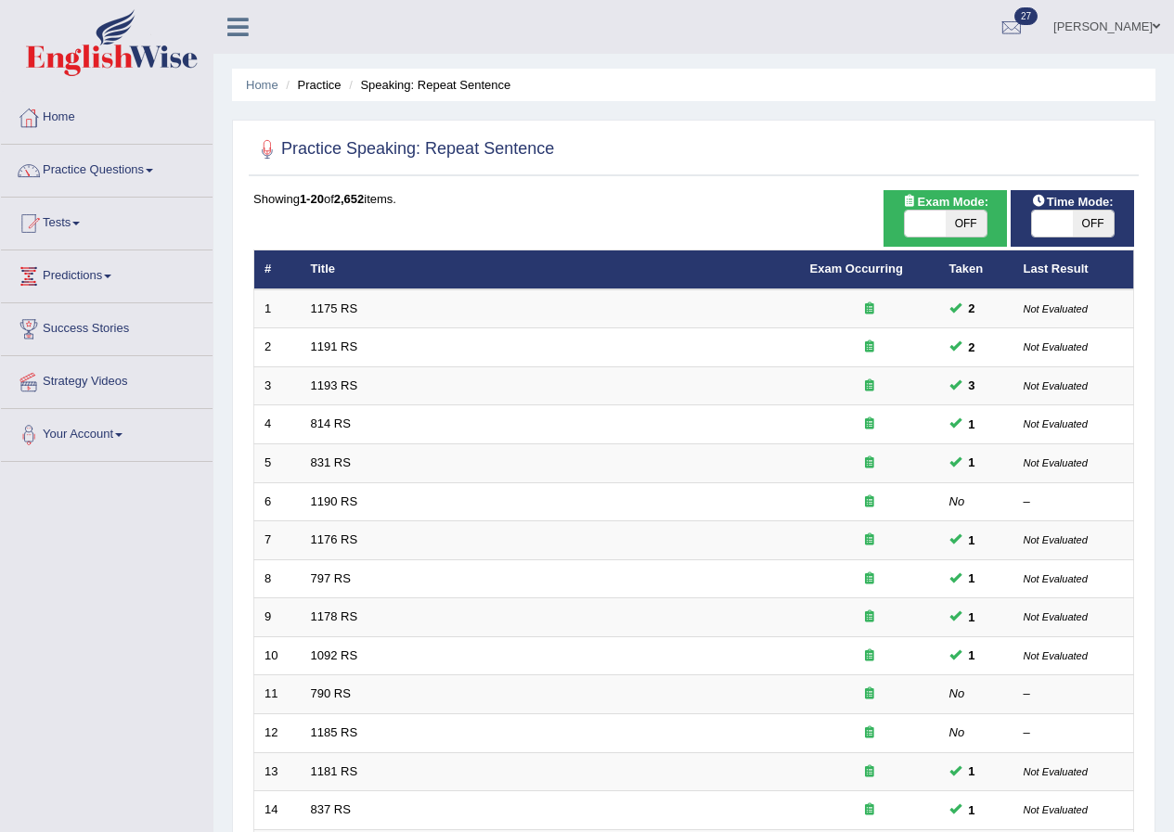
scroll to position [396, 0]
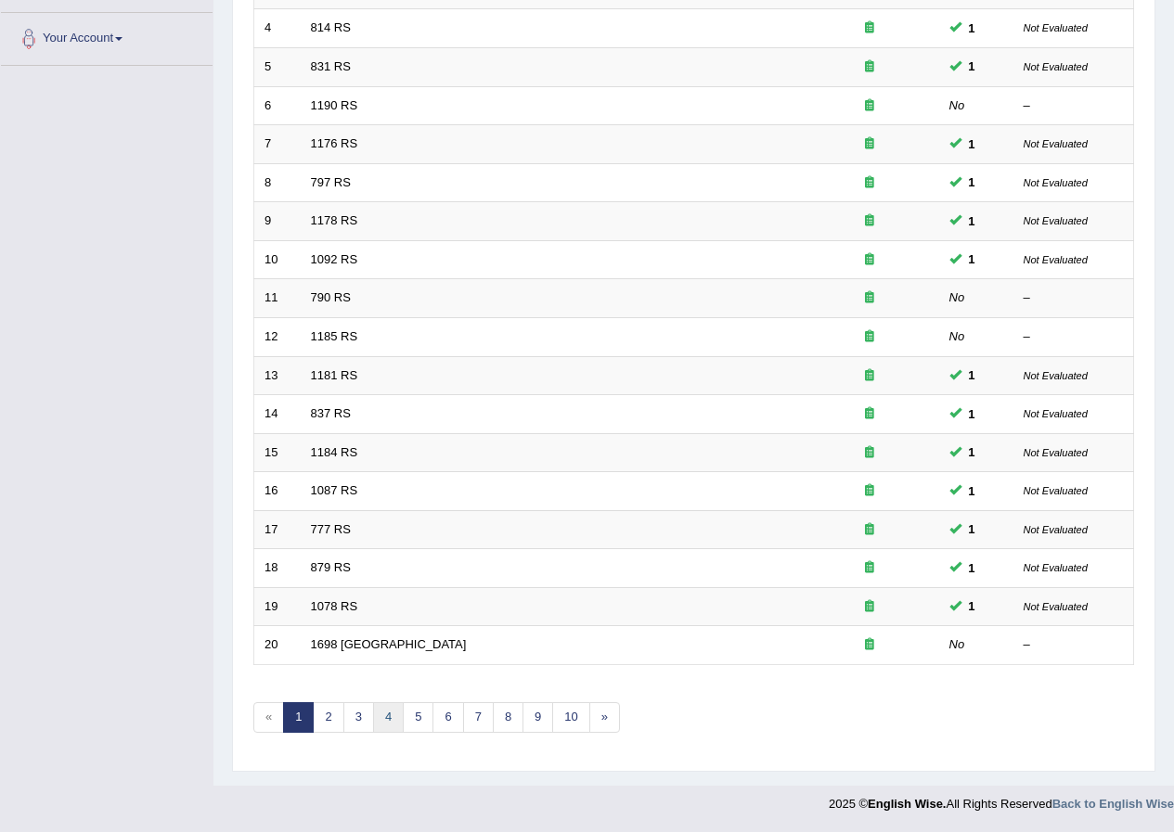
click at [393, 713] on link "4" at bounding box center [388, 717] width 31 height 31
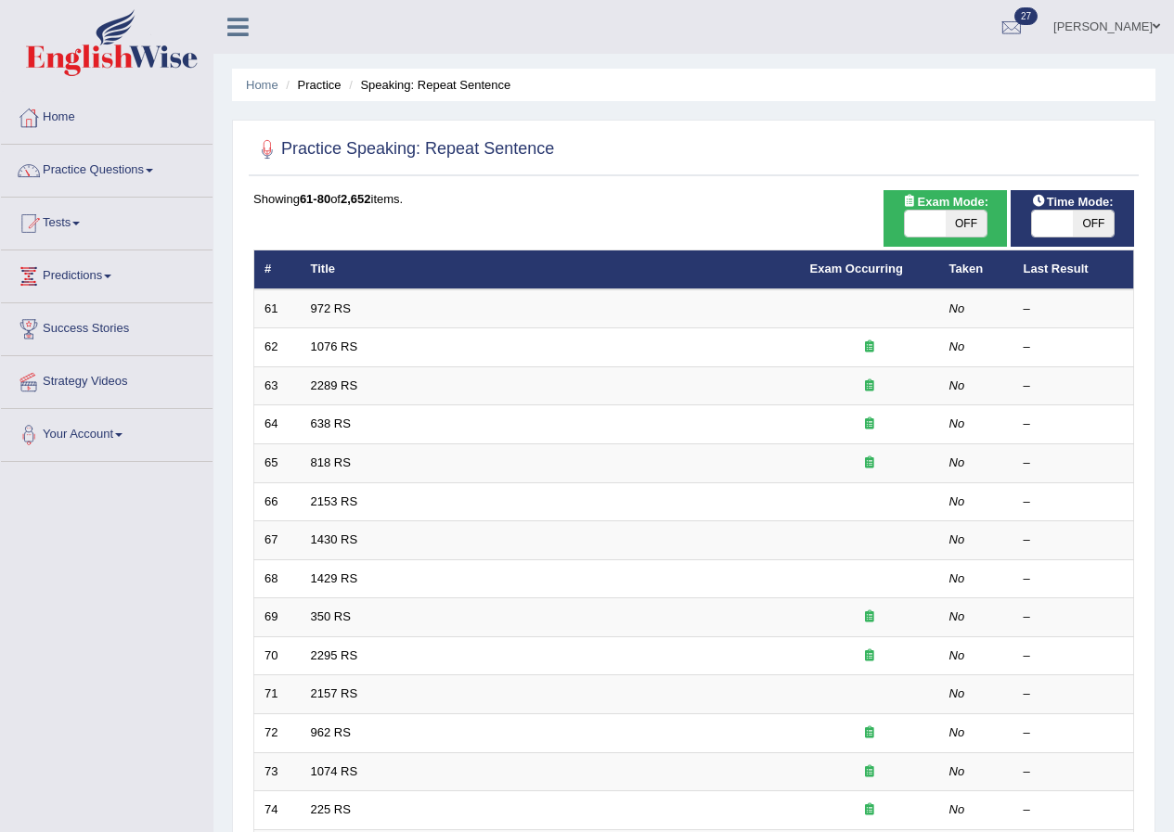
scroll to position [396, 0]
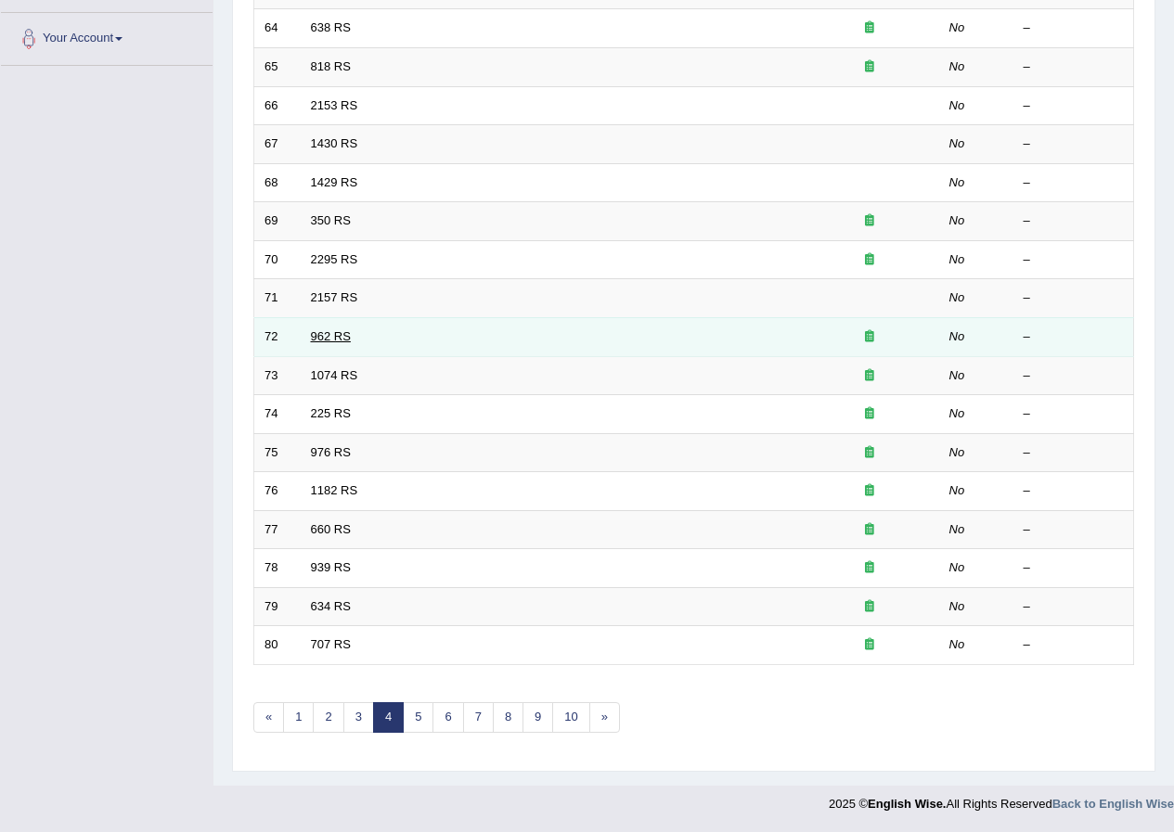
click at [340, 332] on link "962 RS" at bounding box center [331, 336] width 40 height 14
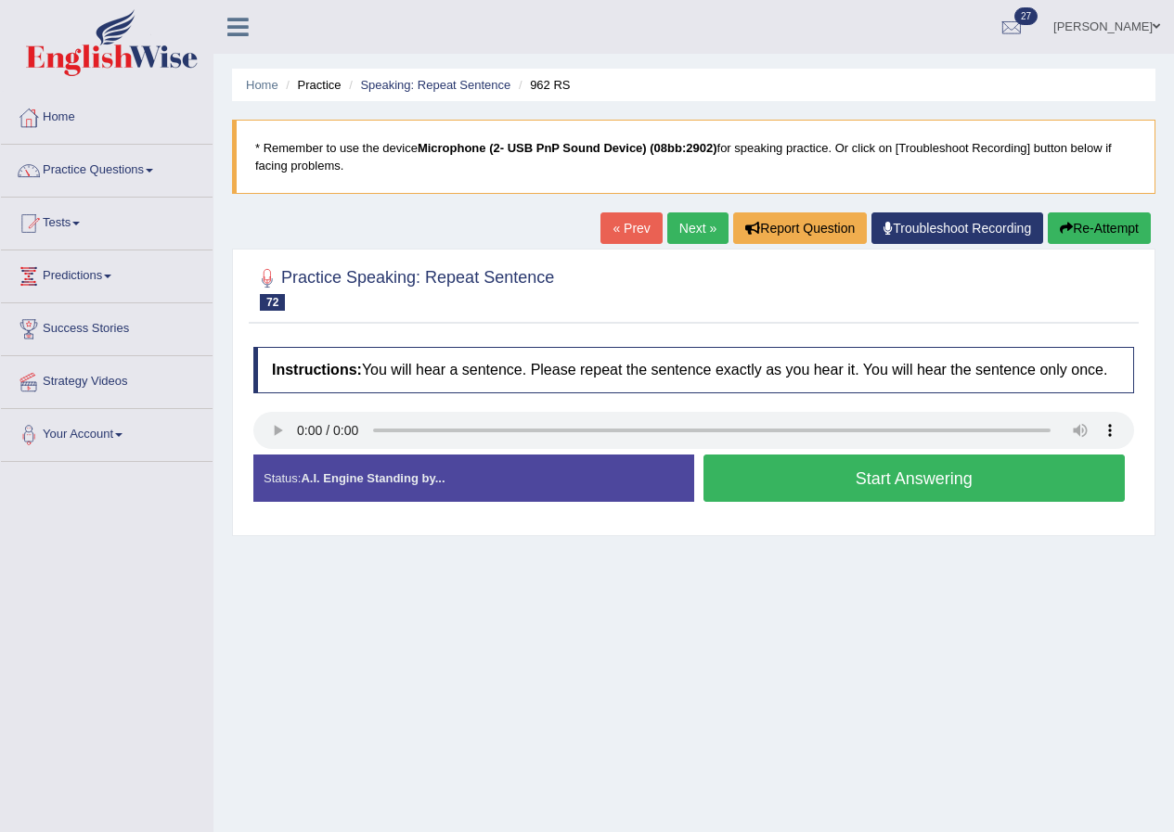
click at [766, 486] on button "Start Answering" at bounding box center [914, 478] width 422 height 47
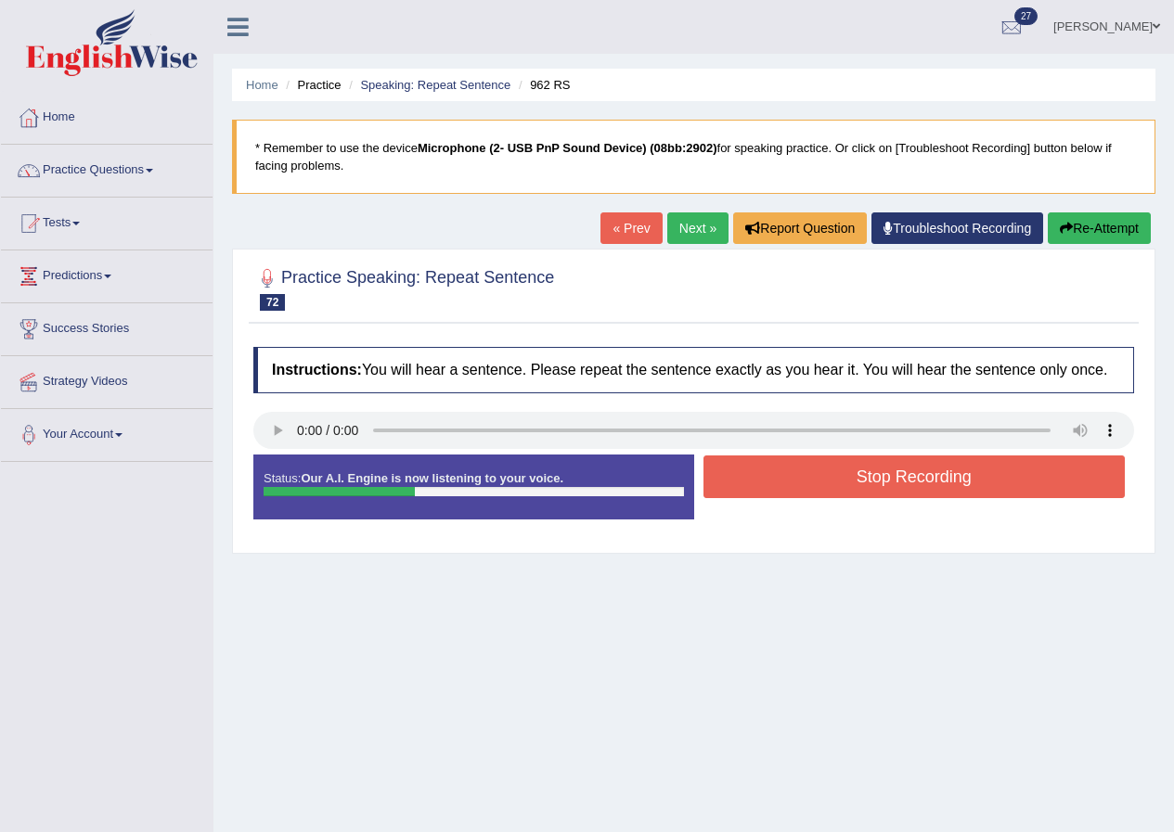
click at [759, 487] on button "Stop Recording" at bounding box center [914, 477] width 422 height 43
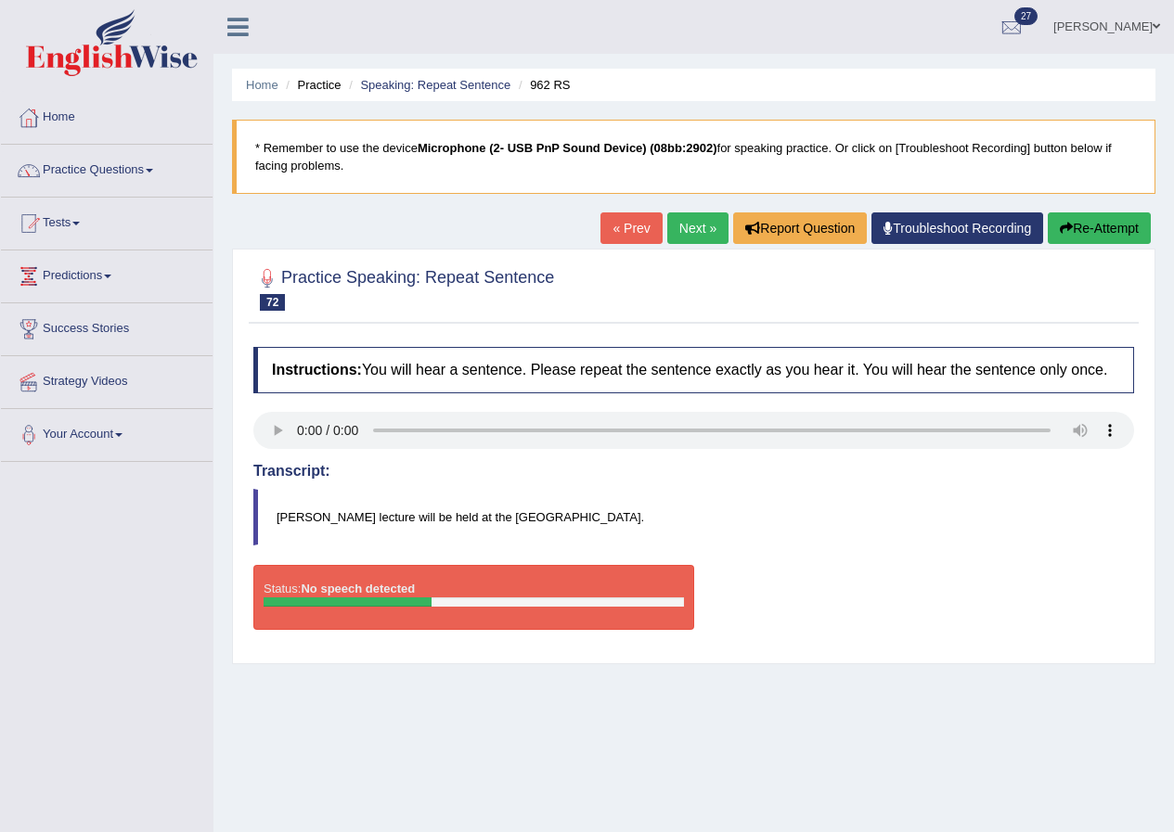
click at [842, 677] on div "Home Practice Speaking: Repeat Sentence 962 RS * Remember to use the device Mic…" at bounding box center [693, 464] width 960 height 928
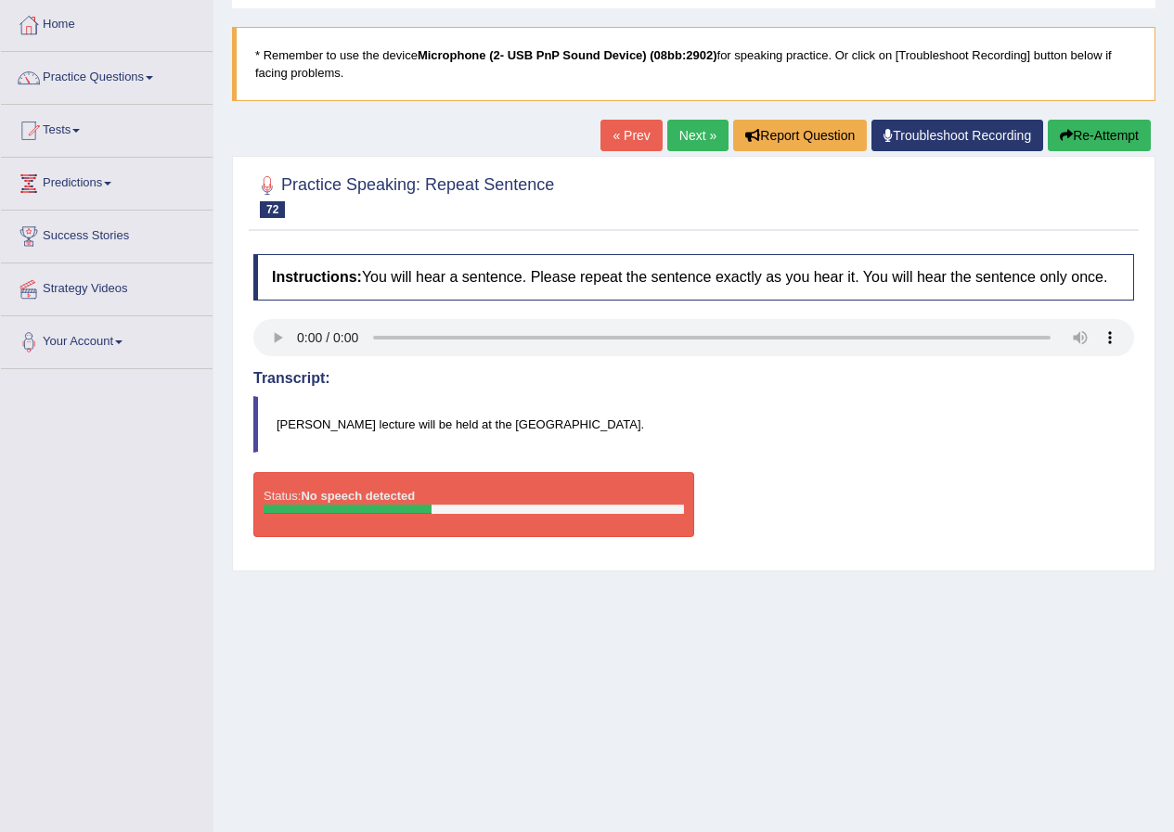
scroll to position [142, 0]
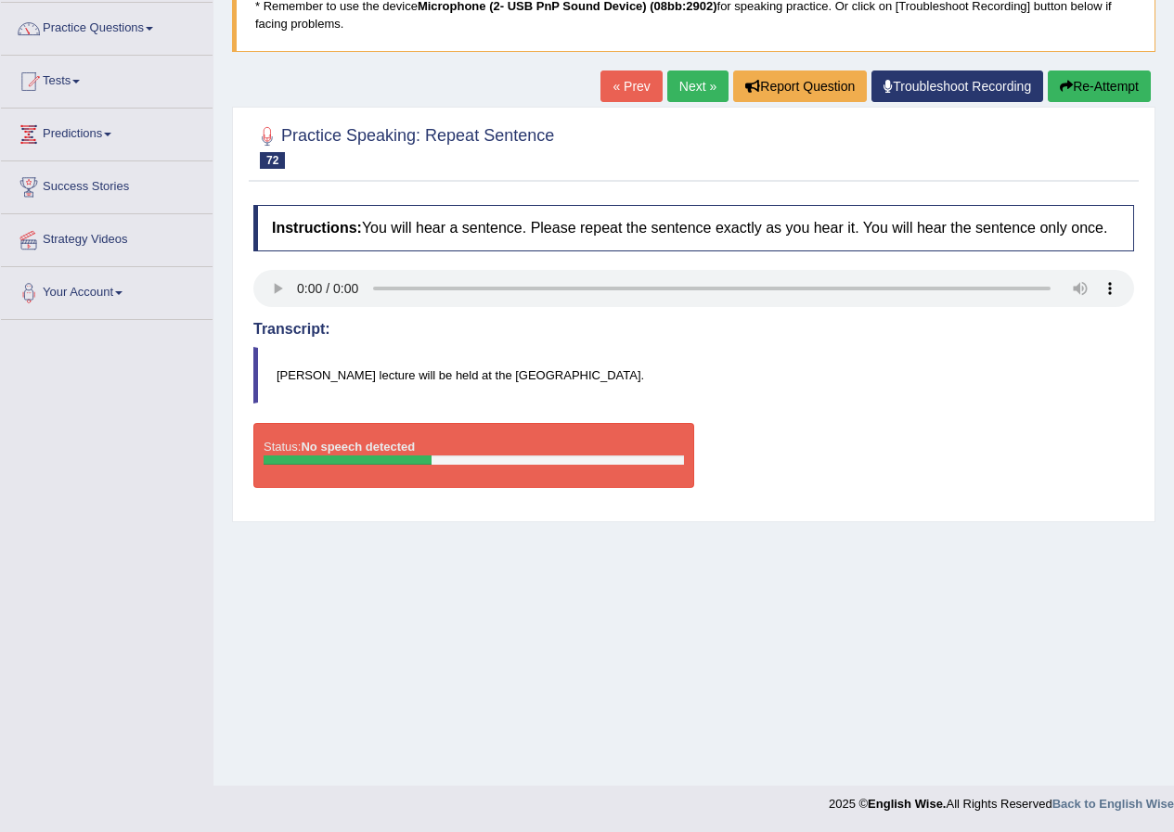
click at [682, 88] on link "Next »" at bounding box center [697, 87] width 61 height 32
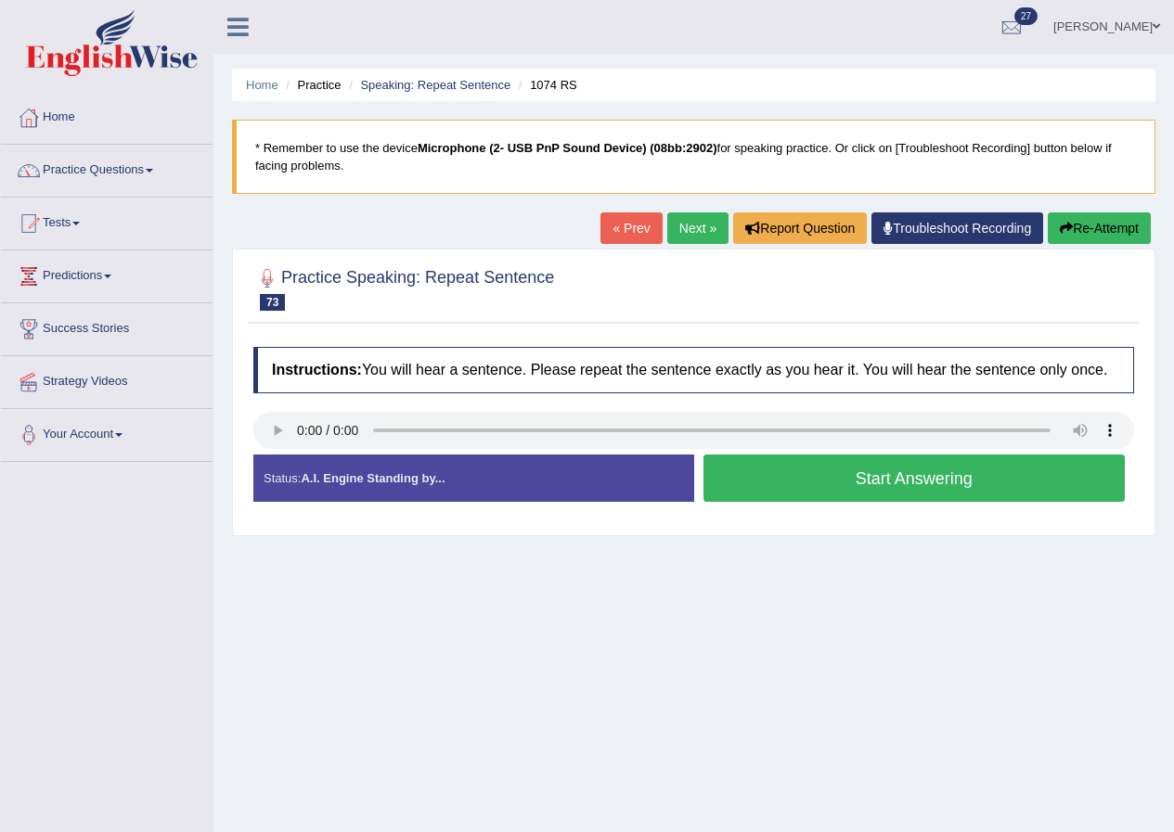
click at [694, 225] on link "Next »" at bounding box center [697, 228] width 61 height 32
click at [785, 472] on button "Start Answering" at bounding box center [914, 478] width 422 height 47
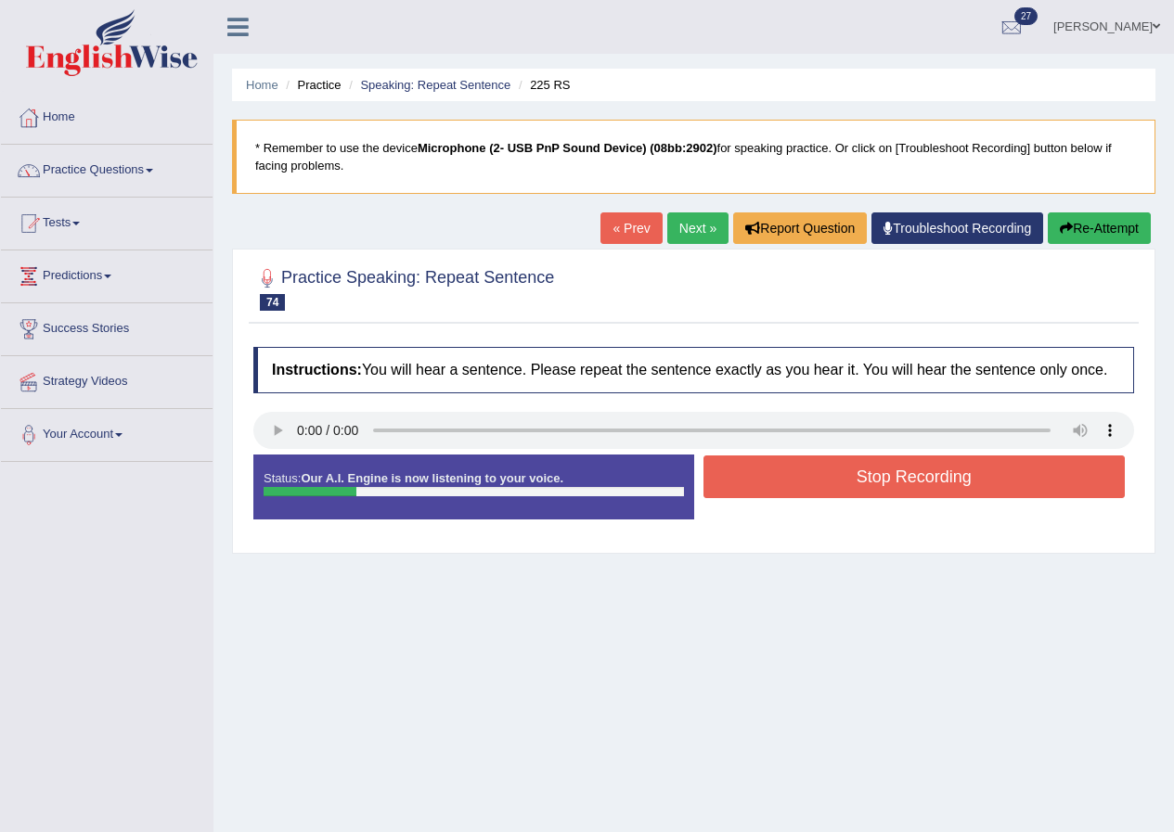
click at [785, 472] on button "Stop Recording" at bounding box center [914, 477] width 422 height 43
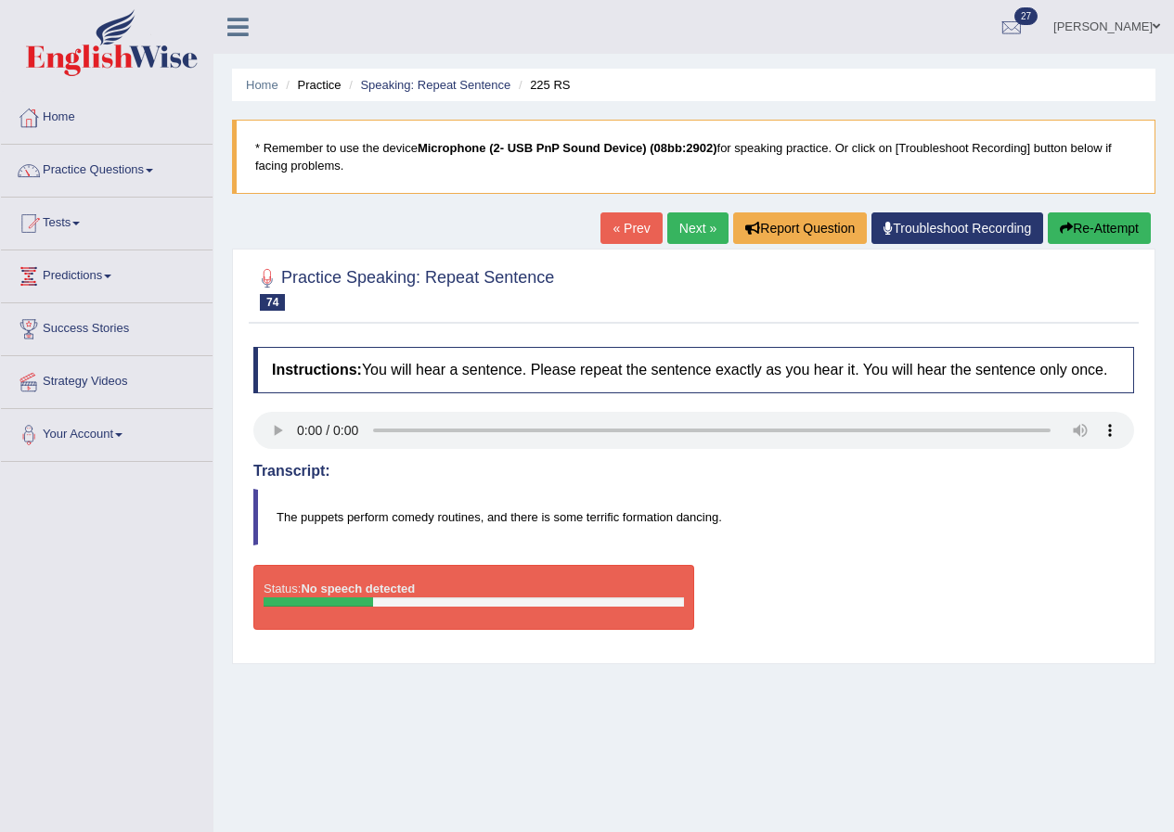
click at [715, 221] on link "Next »" at bounding box center [697, 228] width 61 height 32
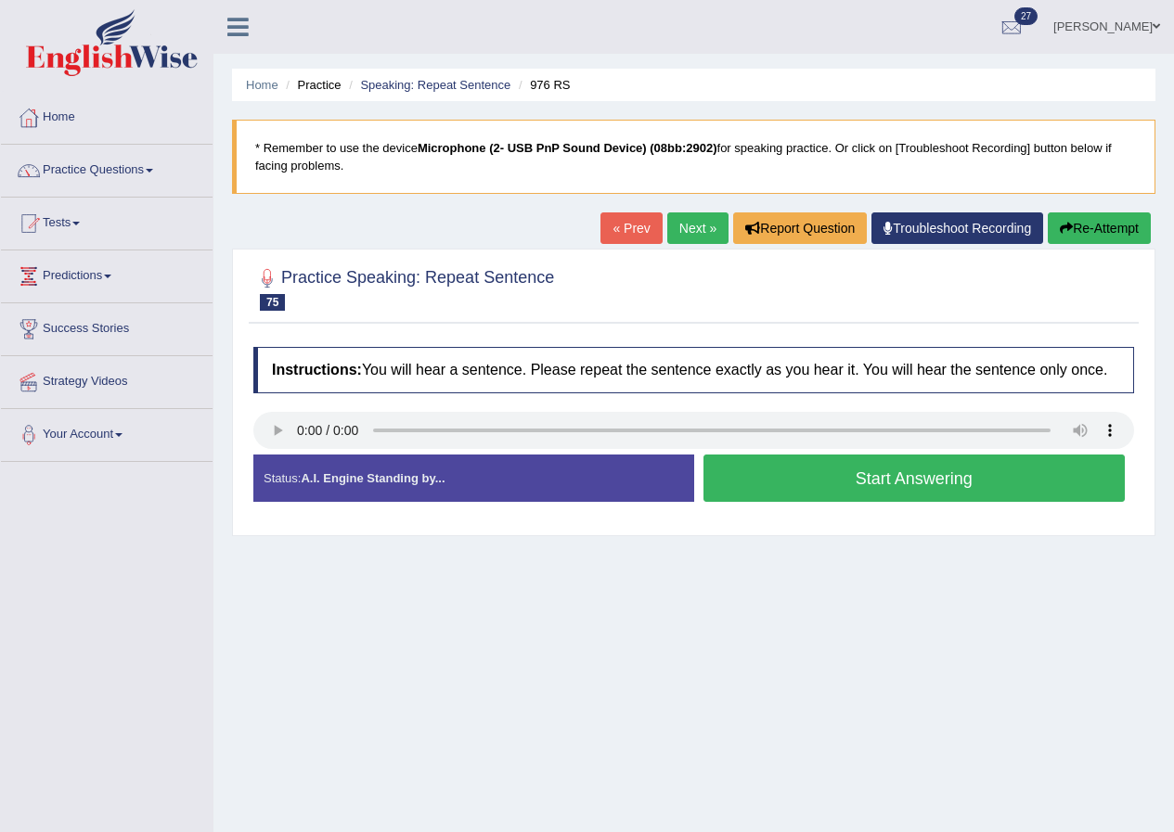
click at [753, 488] on button "Start Answering" at bounding box center [914, 478] width 422 height 47
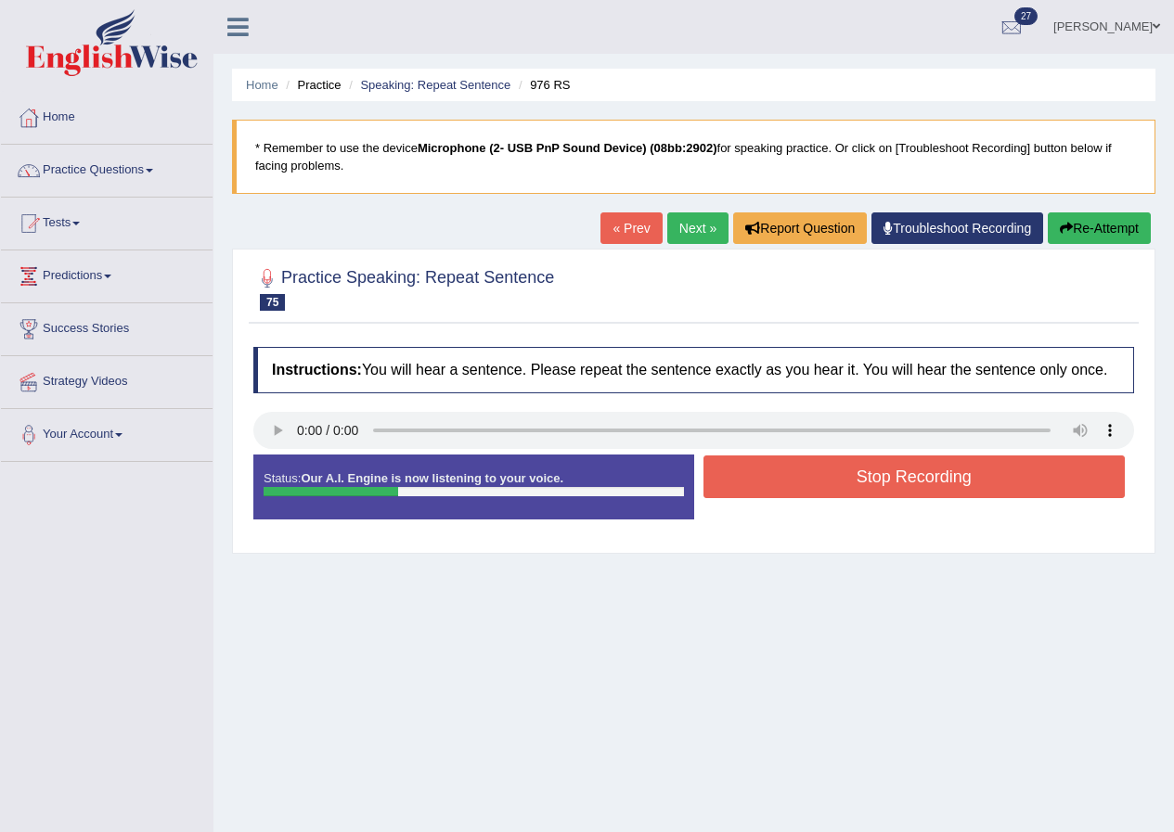
click at [753, 488] on button "Stop Recording" at bounding box center [914, 477] width 422 height 43
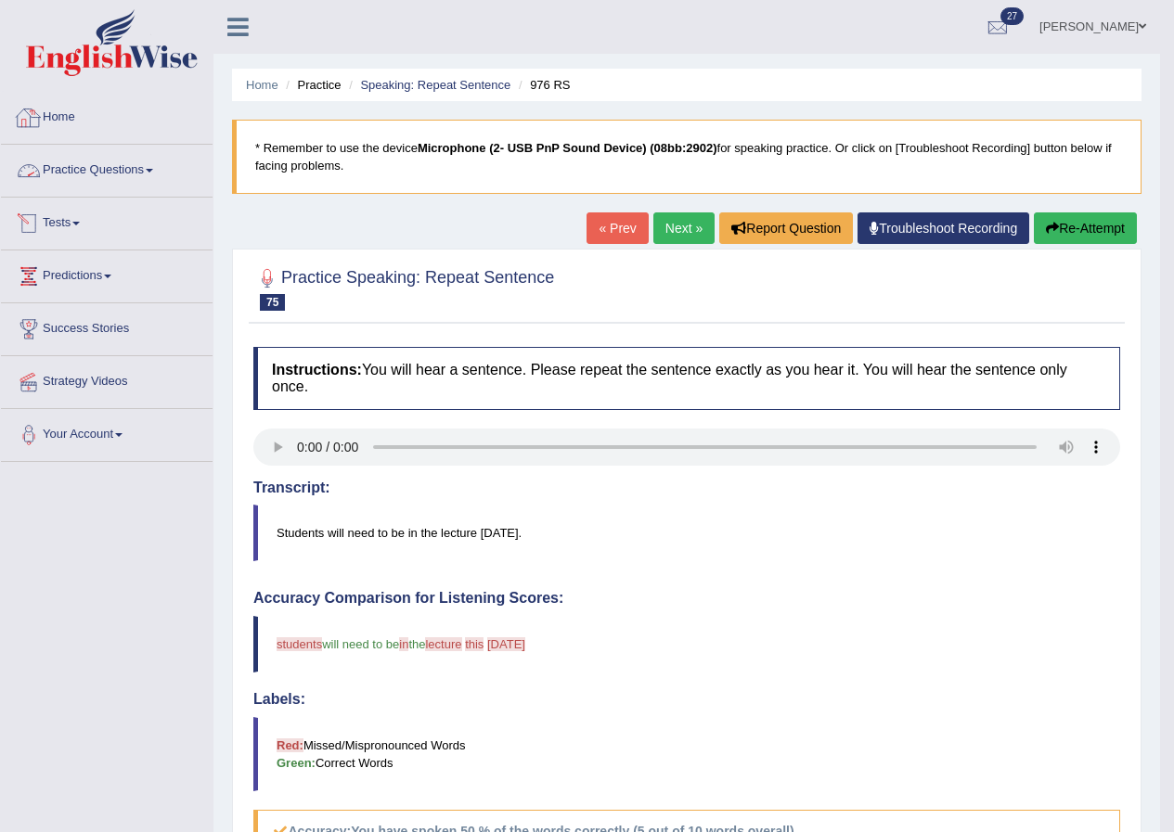
click at [51, 110] on link "Home" at bounding box center [107, 115] width 212 height 46
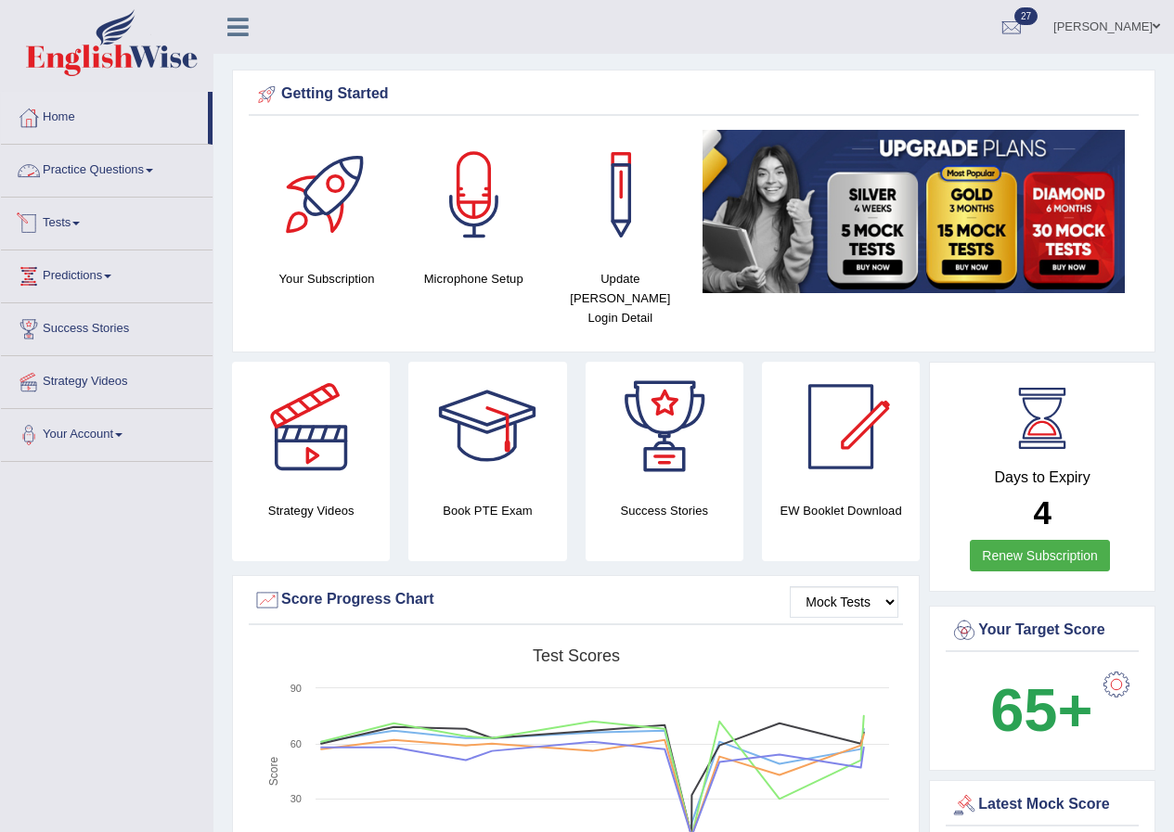
click at [87, 221] on link "Tests" at bounding box center [107, 221] width 212 height 46
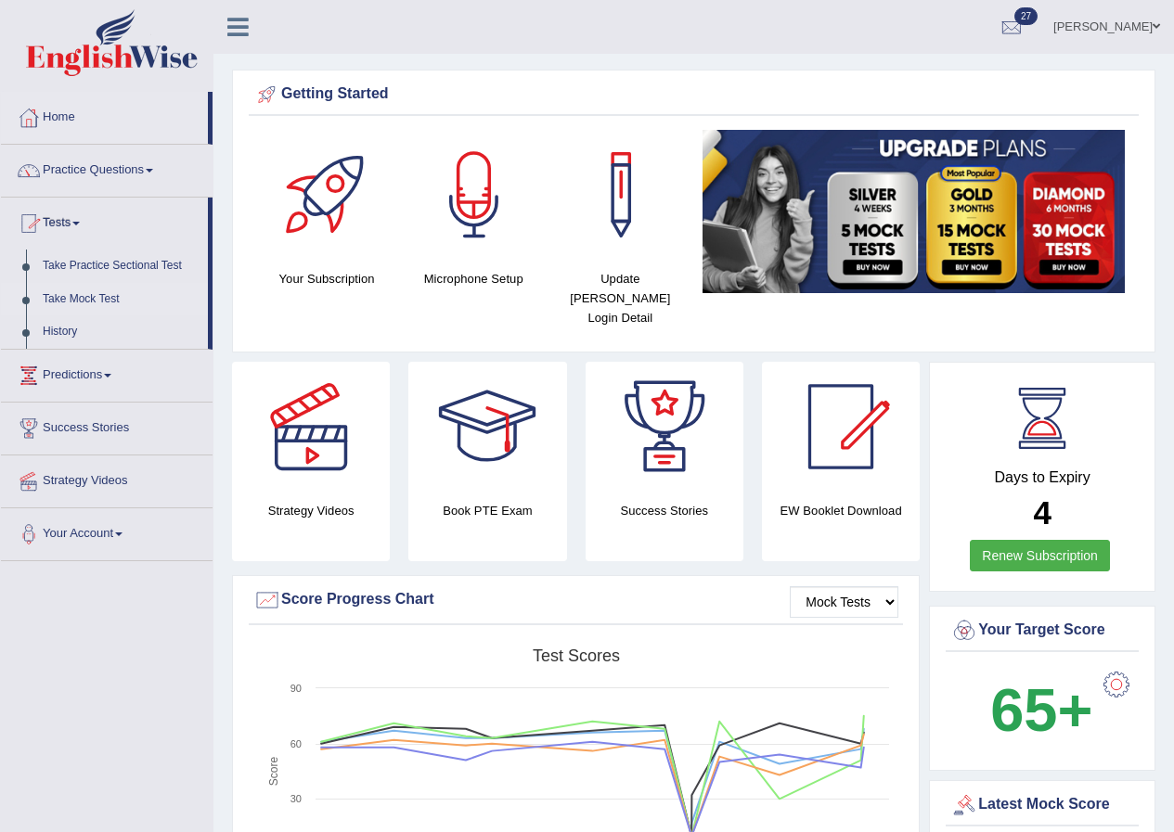
click at [93, 292] on link "Take Mock Test" at bounding box center [120, 299] width 173 height 33
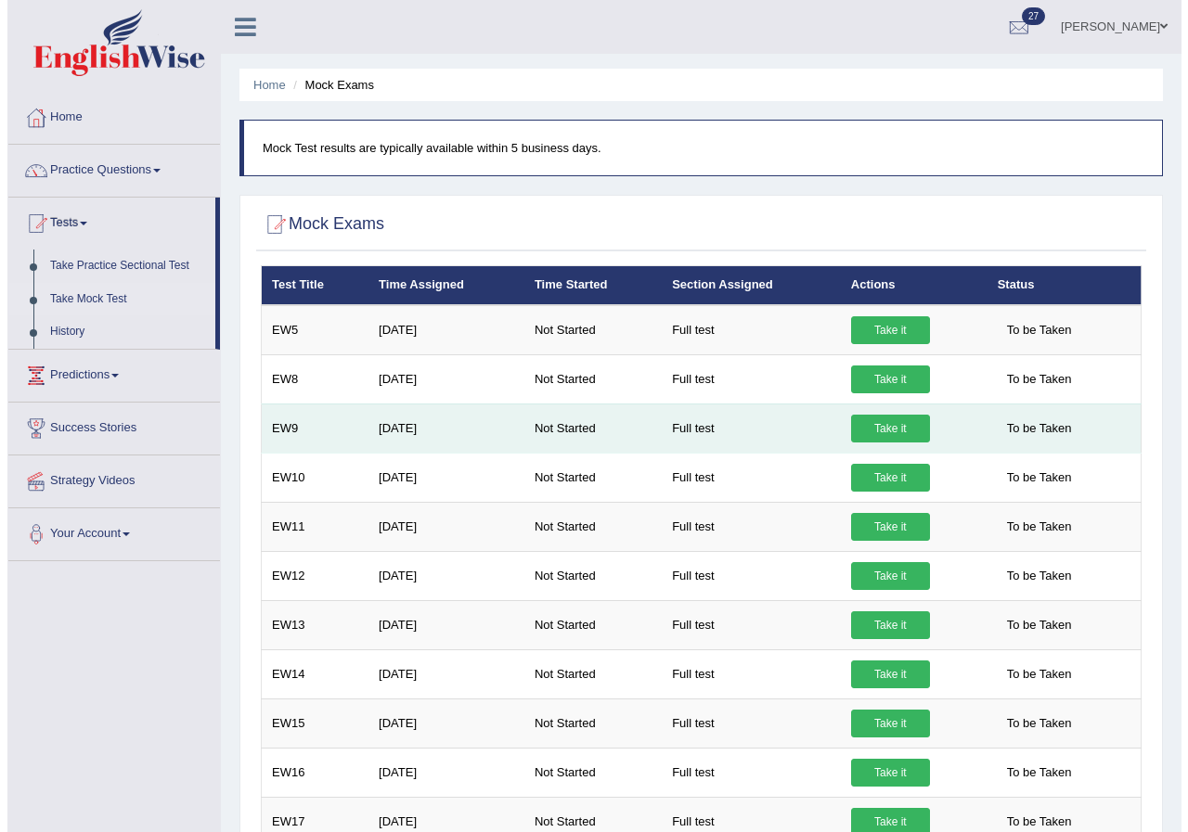
scroll to position [649, 0]
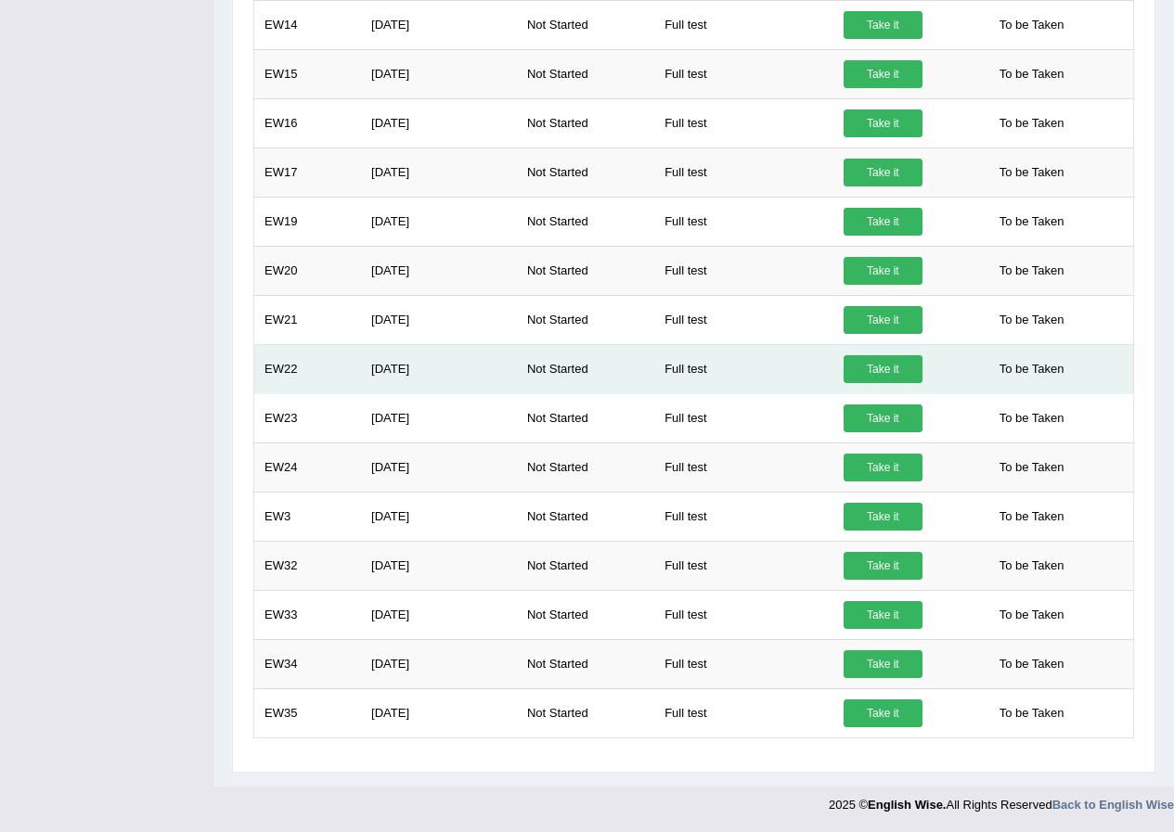
click at [888, 372] on link "Take it" at bounding box center [882, 369] width 79 height 28
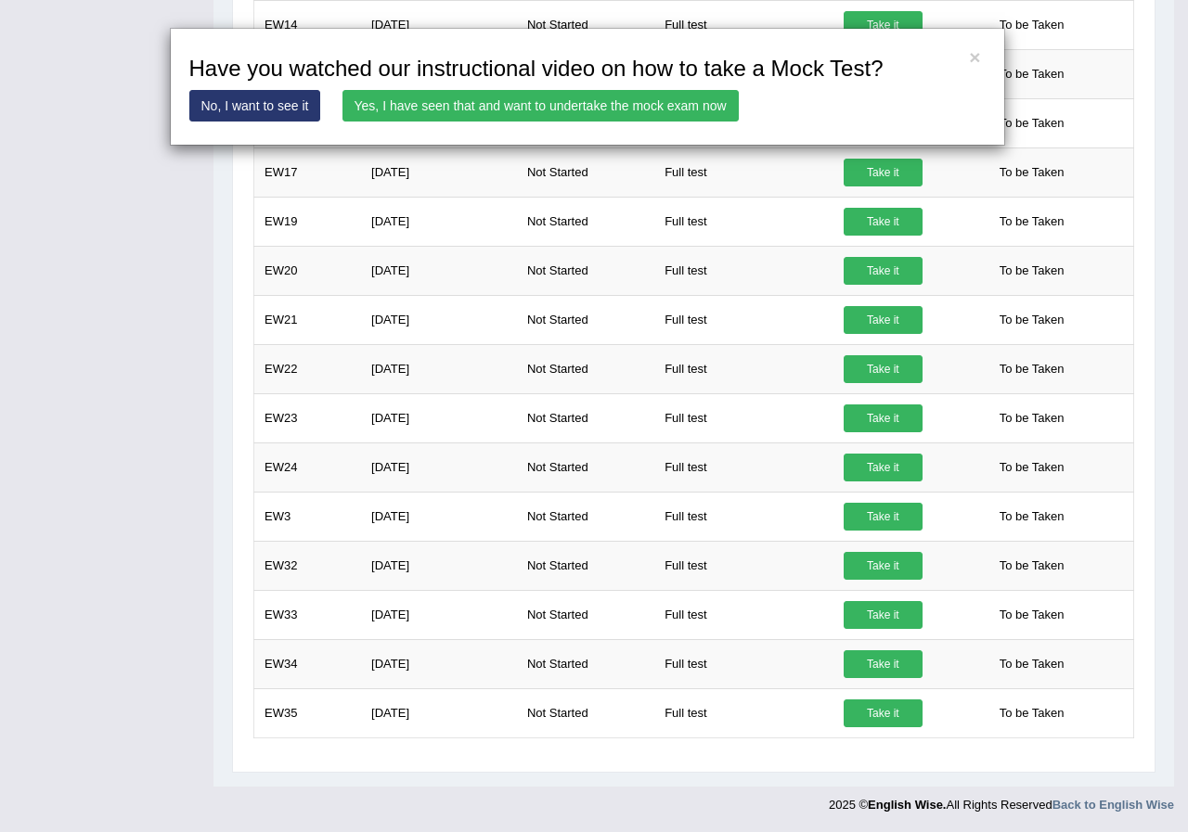
click at [560, 106] on link "Yes, I have seen that and want to undertake the mock exam now" at bounding box center [540, 106] width 396 height 32
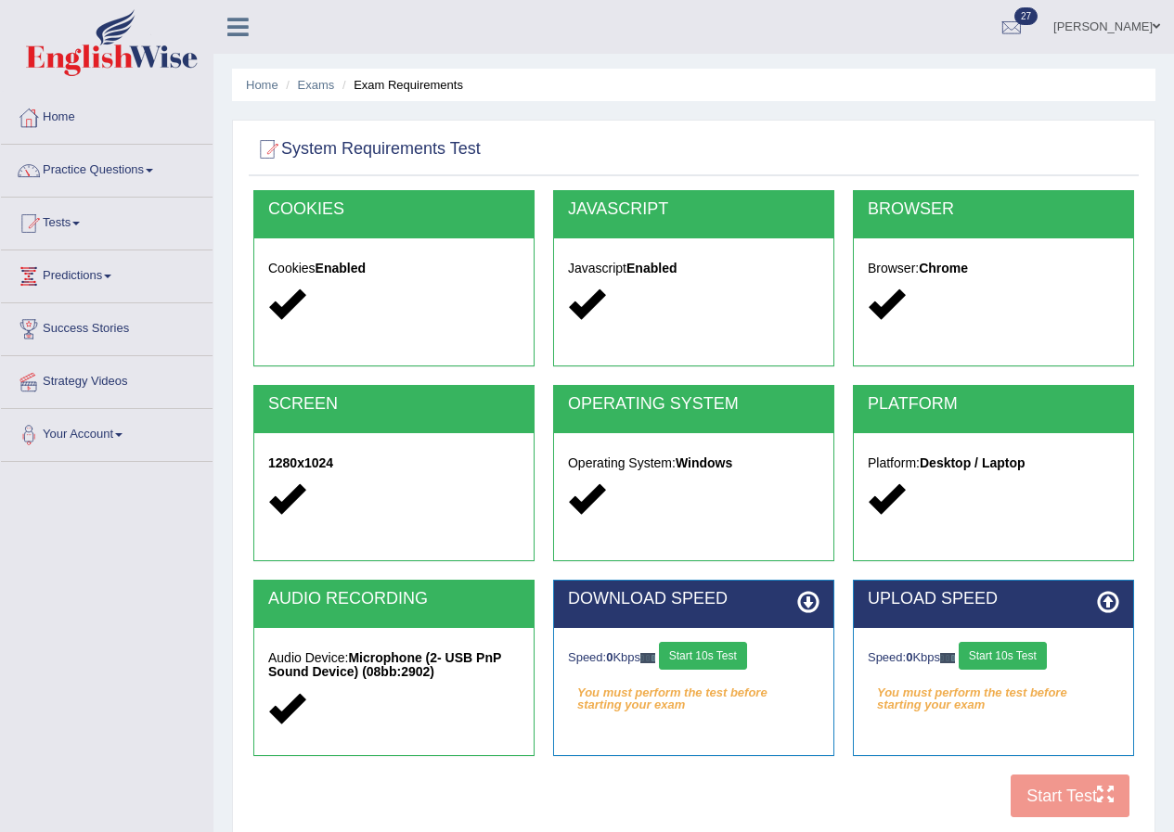
click at [738, 660] on button "Start 10s Test" at bounding box center [703, 656] width 88 height 28
click at [1034, 657] on button "Start 10s Test" at bounding box center [1002, 656] width 88 height 28
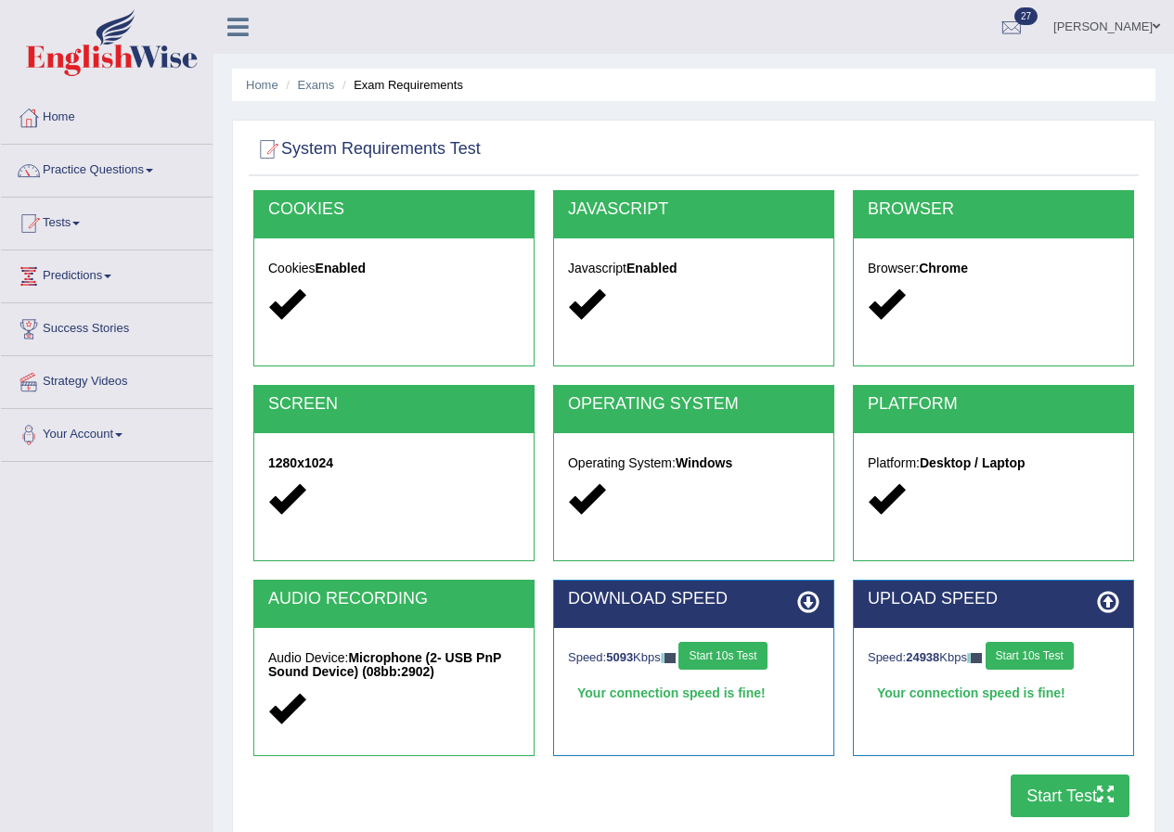
click at [1052, 787] on button "Start Test" at bounding box center [1069, 796] width 119 height 43
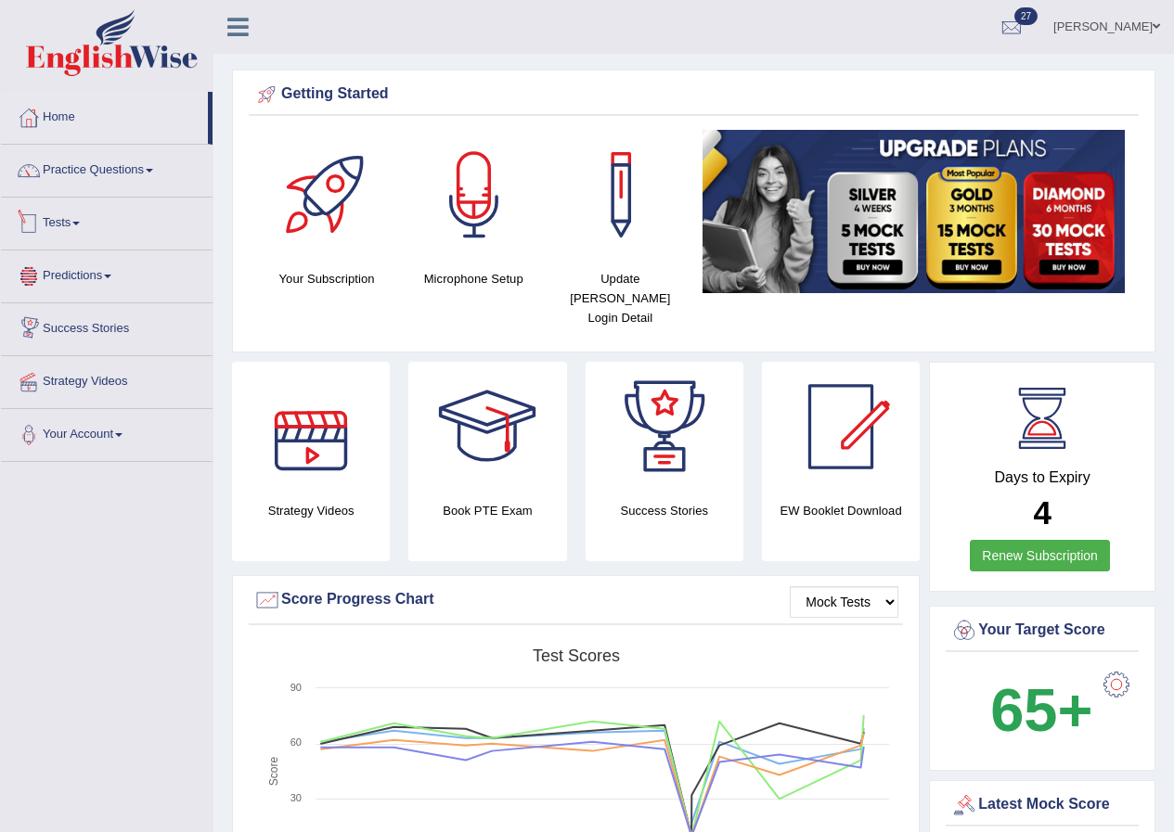
click at [69, 224] on link "Tests" at bounding box center [107, 221] width 212 height 46
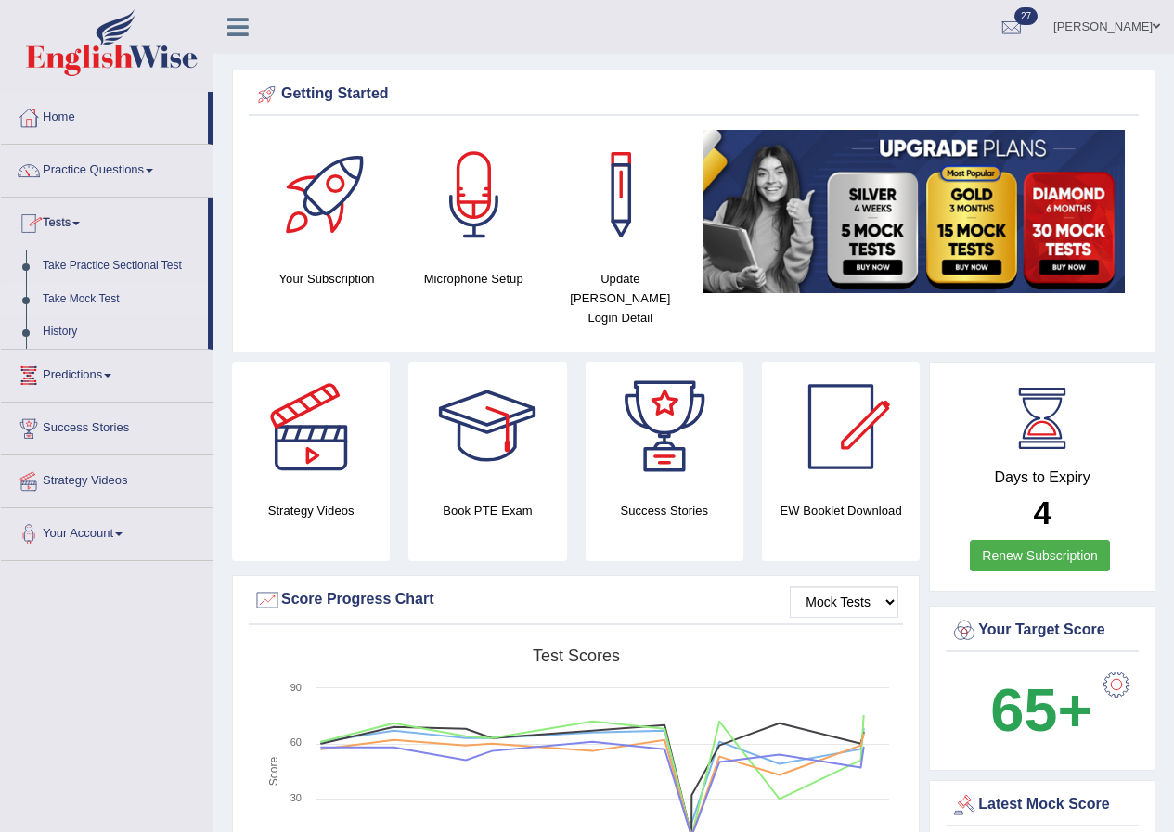
click at [99, 293] on link "Take Mock Test" at bounding box center [120, 299] width 173 height 33
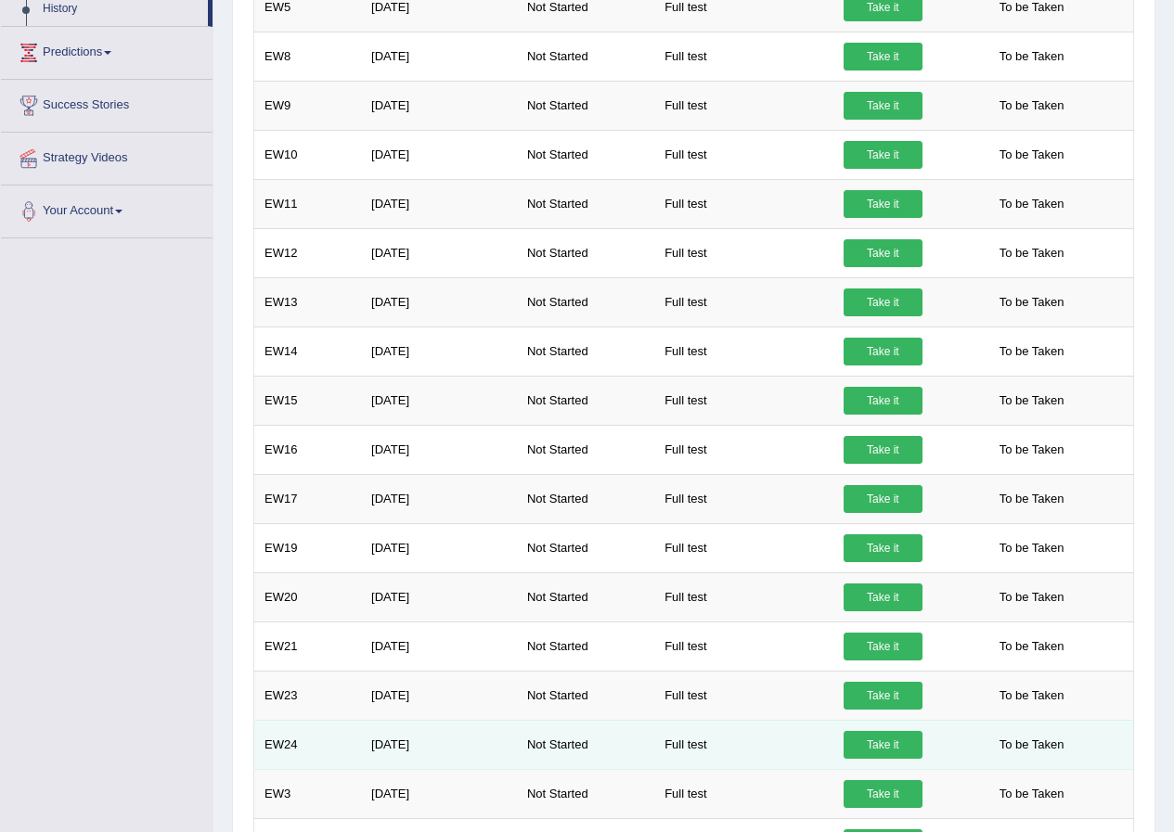
scroll to position [230, 0]
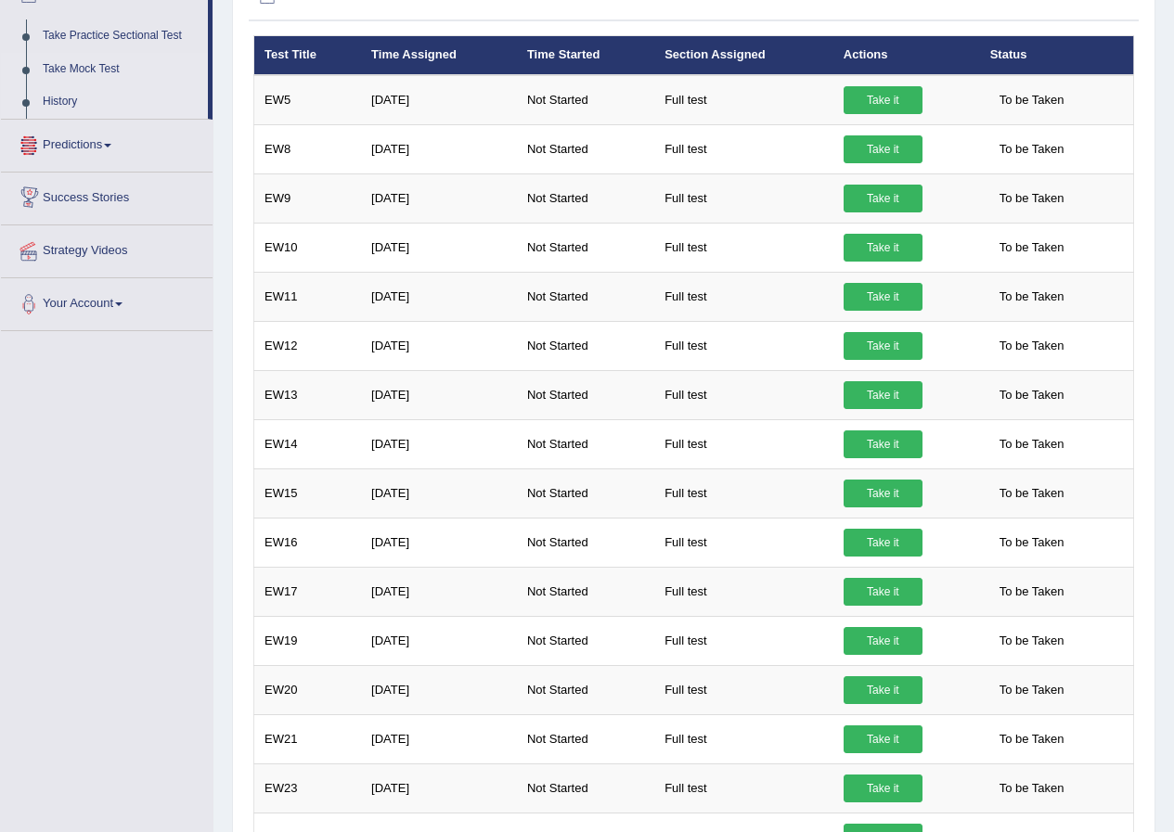
click at [58, 97] on link "History" at bounding box center [120, 101] width 173 height 33
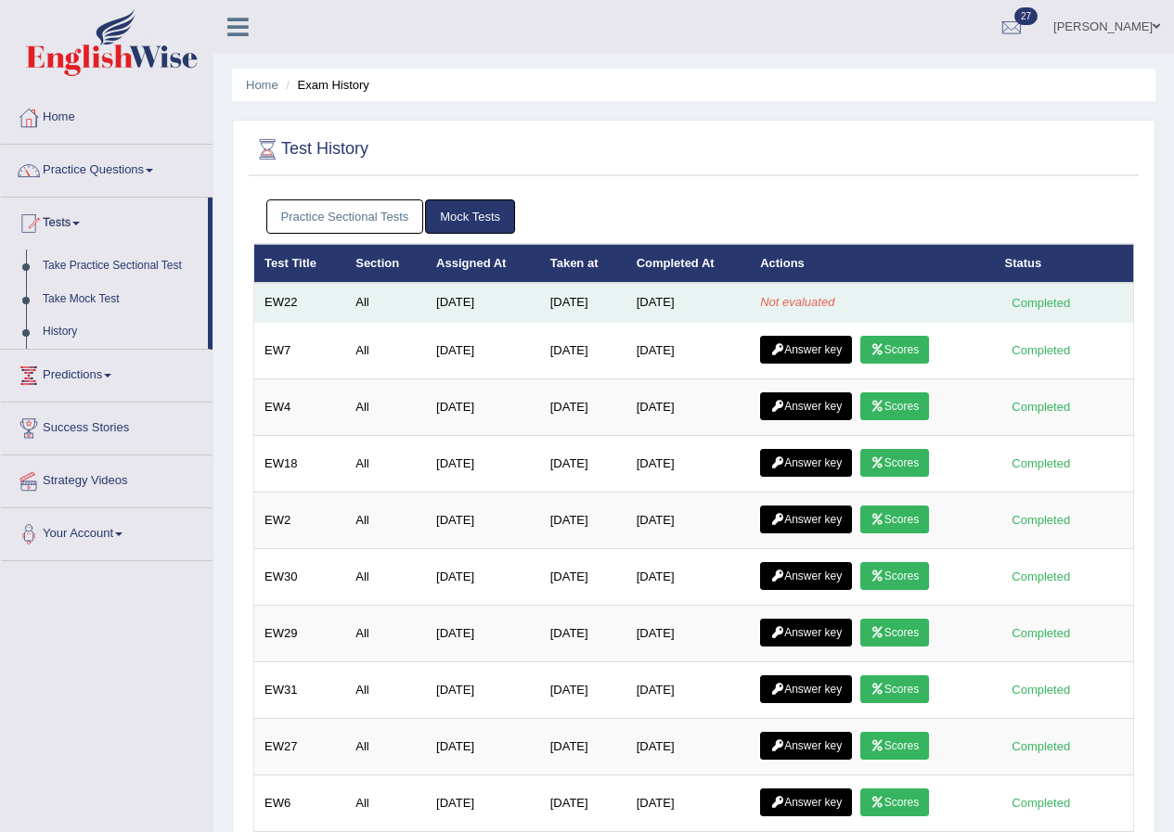
click at [813, 292] on td "Not evaluated" at bounding box center [872, 302] width 244 height 39
click at [554, 292] on td "[DATE]" at bounding box center [583, 302] width 86 height 39
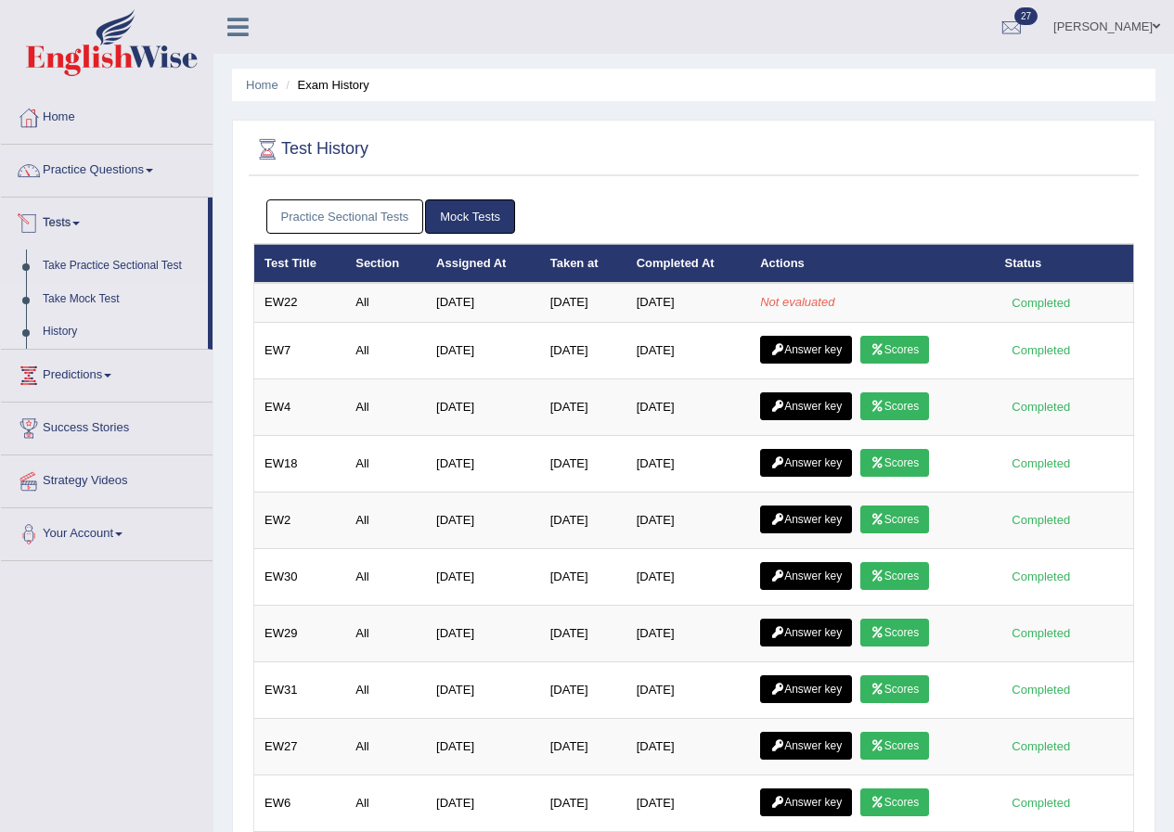
click at [76, 304] on link "Take Mock Test" at bounding box center [120, 299] width 173 height 33
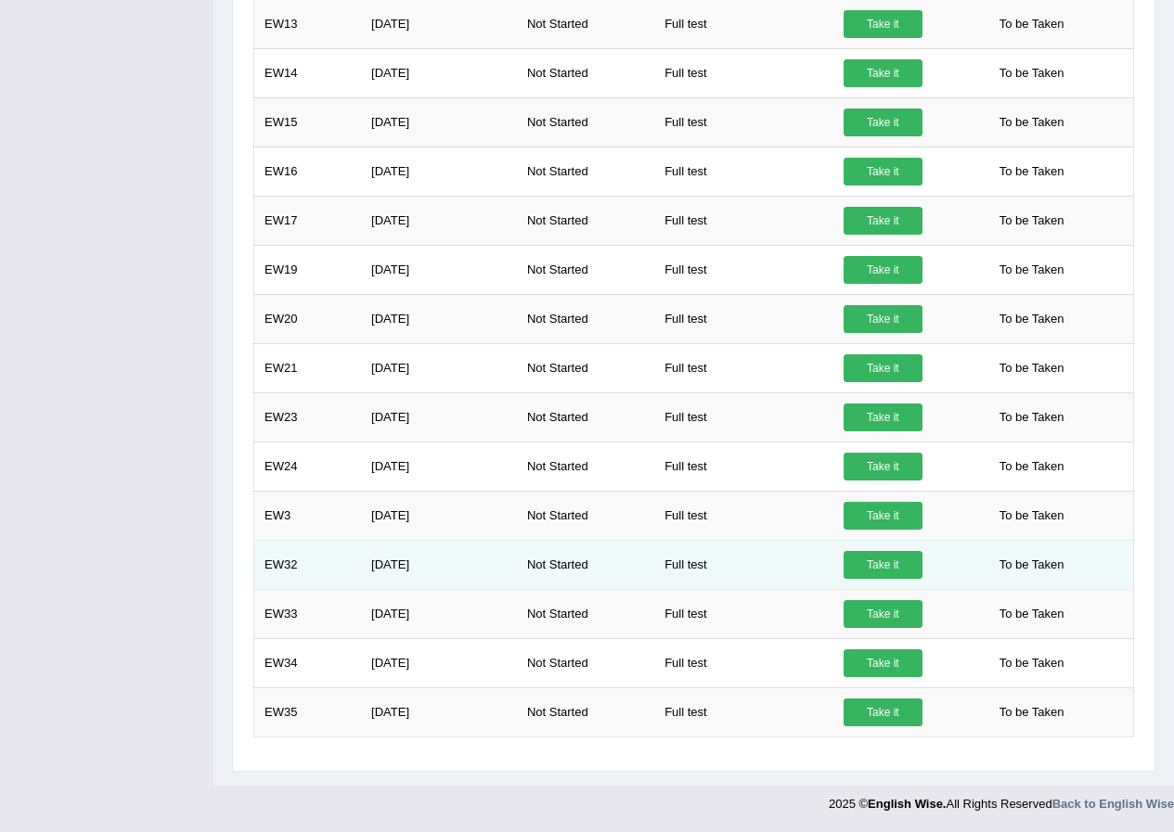
click at [884, 567] on link "Take it" at bounding box center [882, 565] width 79 height 28
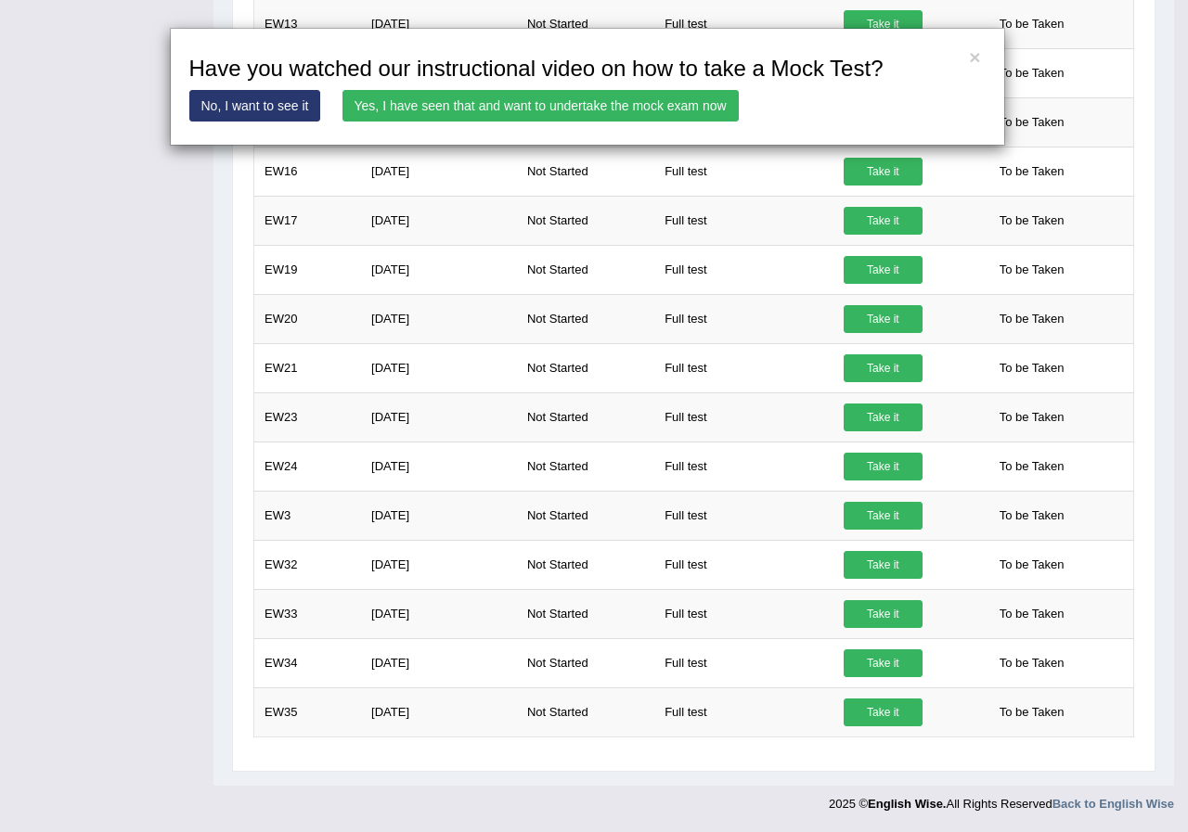
click at [634, 96] on link "Yes, I have seen that and want to undertake the mock exam now" at bounding box center [540, 106] width 396 height 32
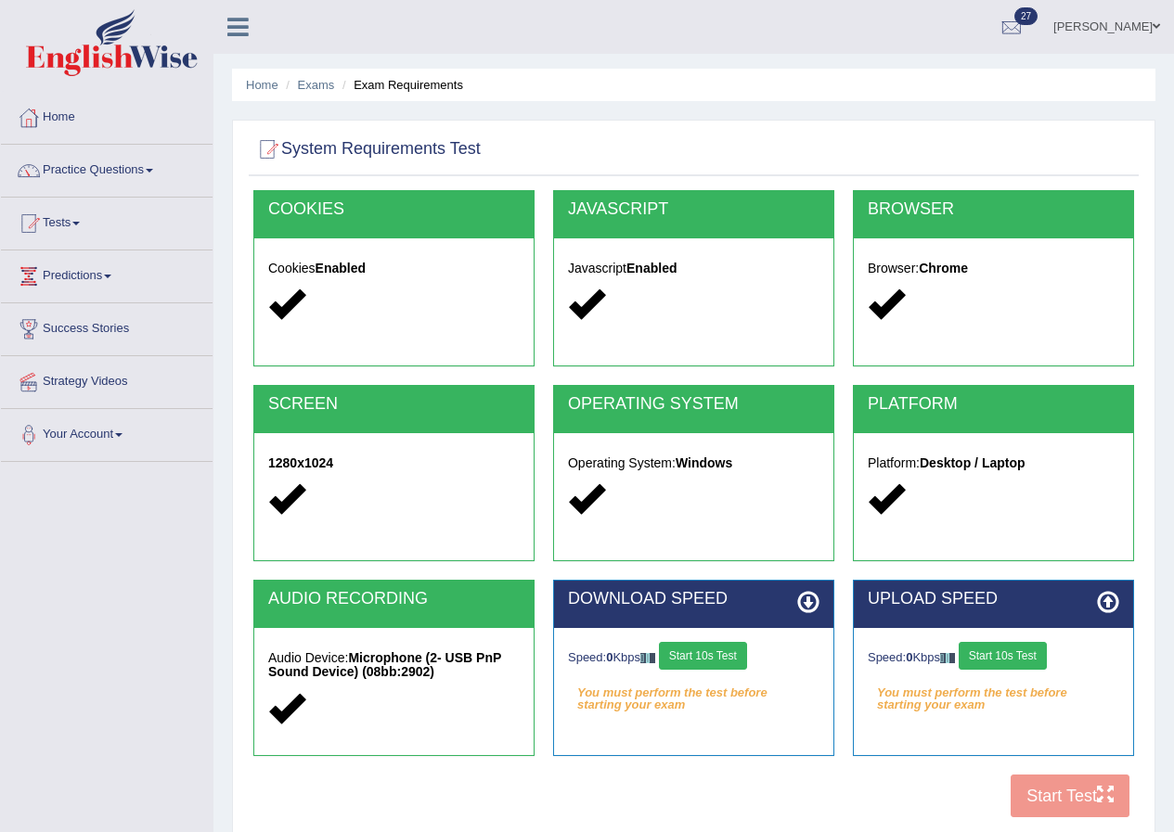
click at [690, 660] on button "Start 10s Test" at bounding box center [703, 656] width 88 height 28
click at [996, 651] on button "Start 10s Test" at bounding box center [1002, 656] width 88 height 28
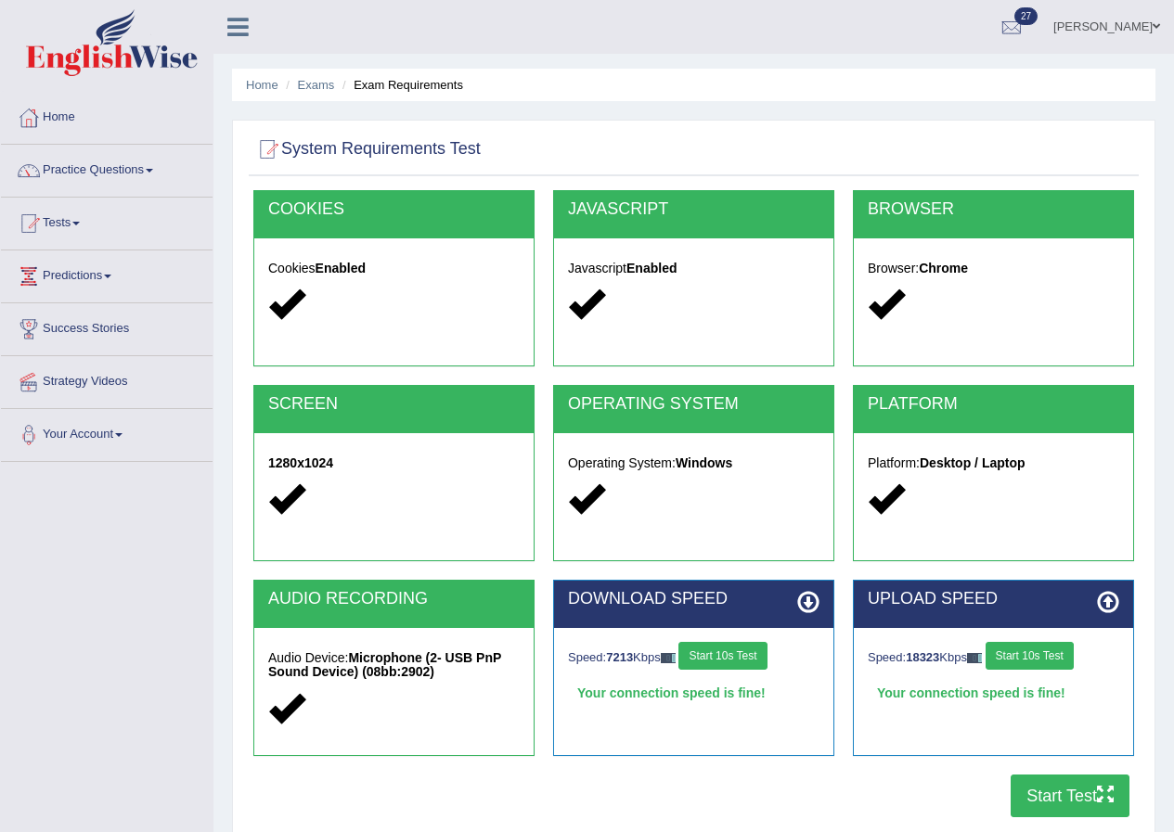
click at [1094, 786] on button "Start Test" at bounding box center [1069, 796] width 119 height 43
